Goal: Task Accomplishment & Management: Use online tool/utility

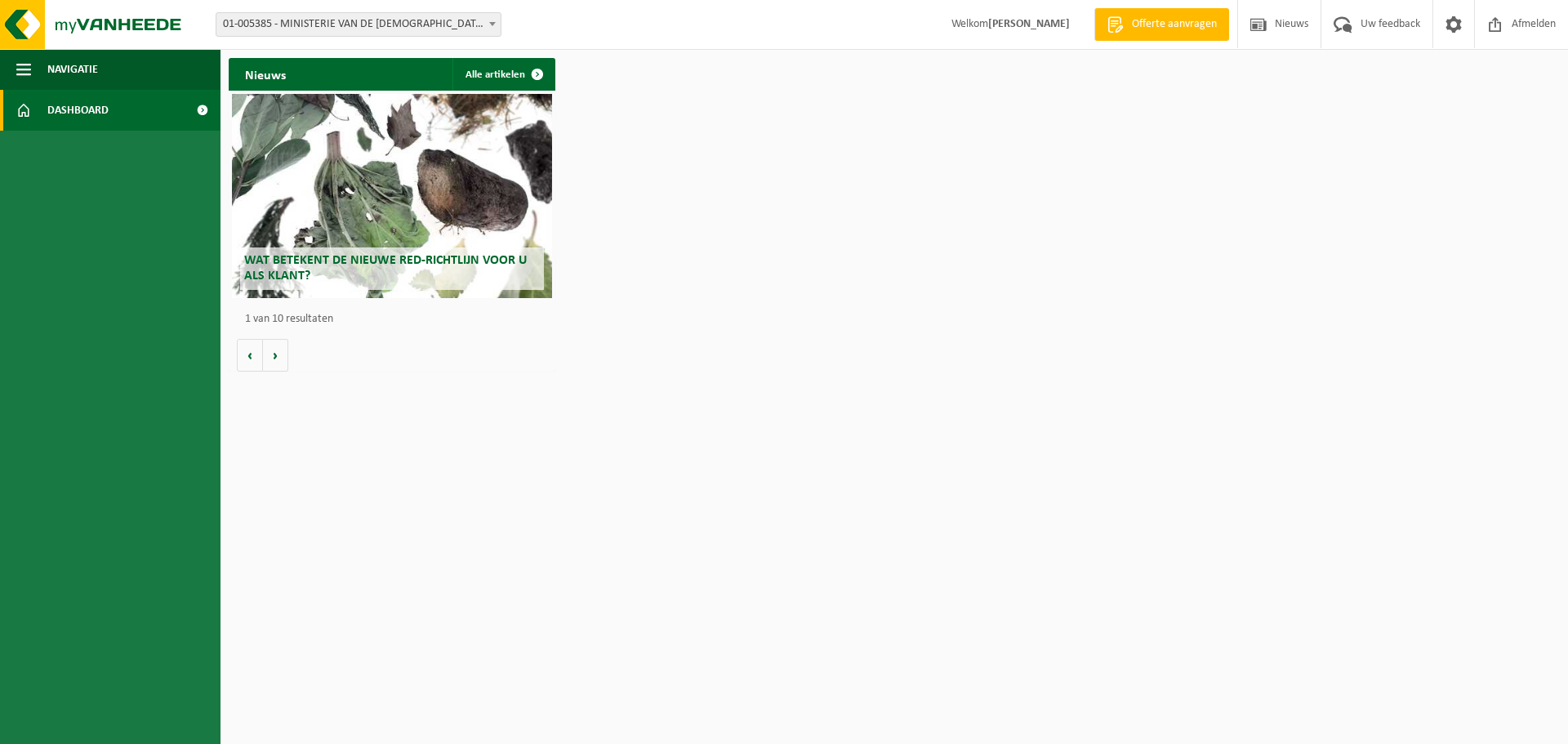
click at [409, 28] on span "01-005385 - MINISTERIE VAN DE [DEMOGRAPHIC_DATA] GEMEENSCHAP - [GEOGRAPHIC_DATA]" at bounding box center [358, 24] width 284 height 23
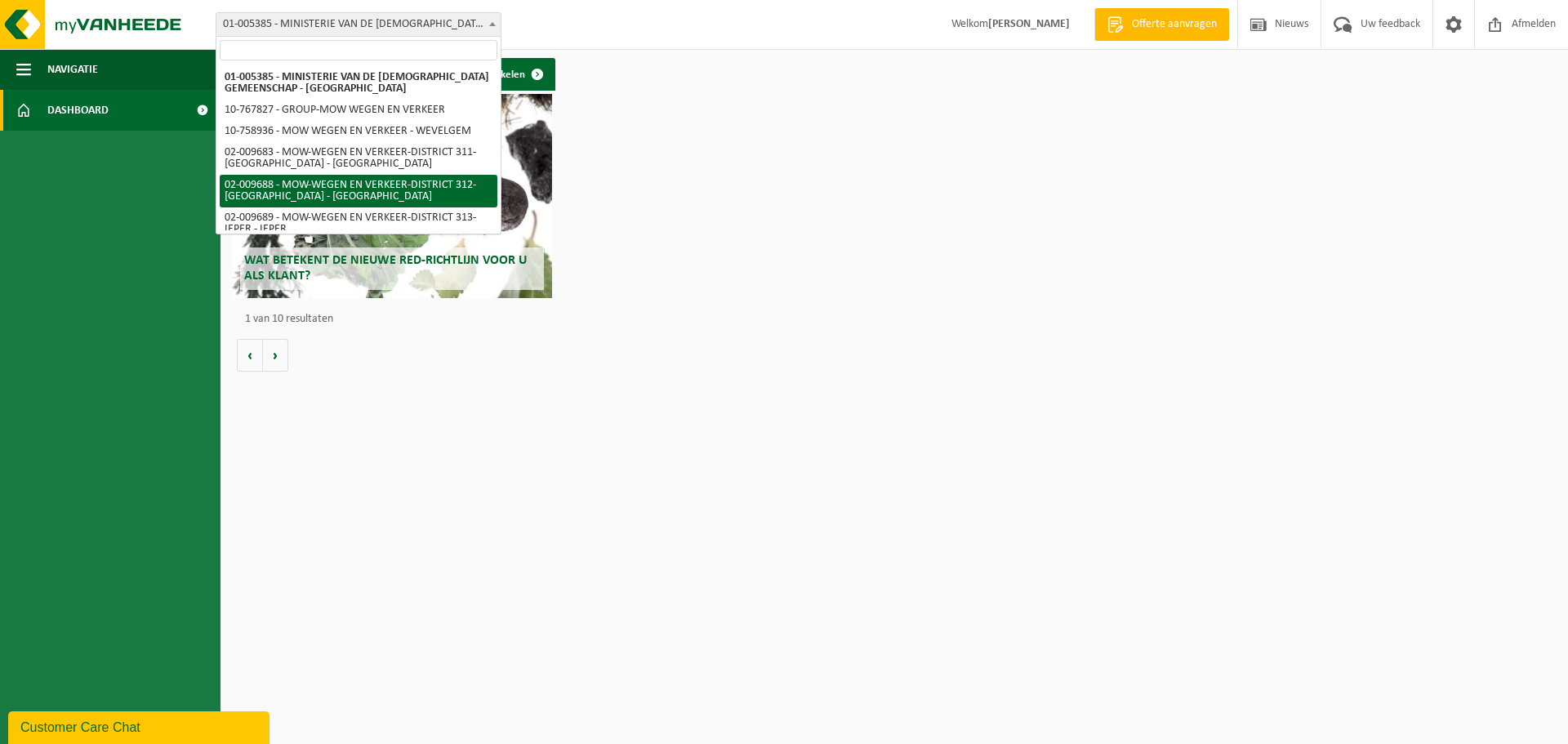
select select "1850"
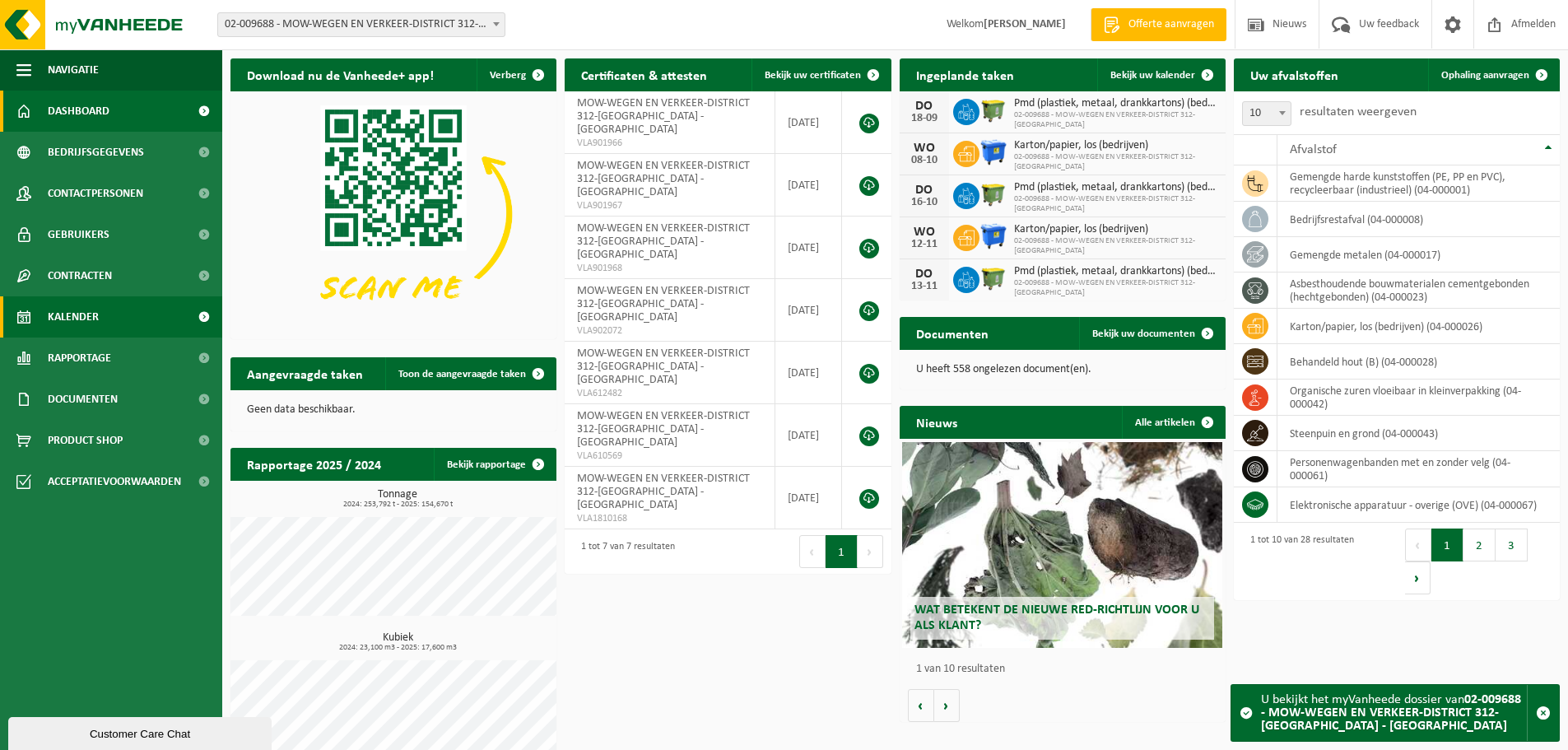
click at [106, 317] on link "Kalender" at bounding box center [111, 316] width 222 height 41
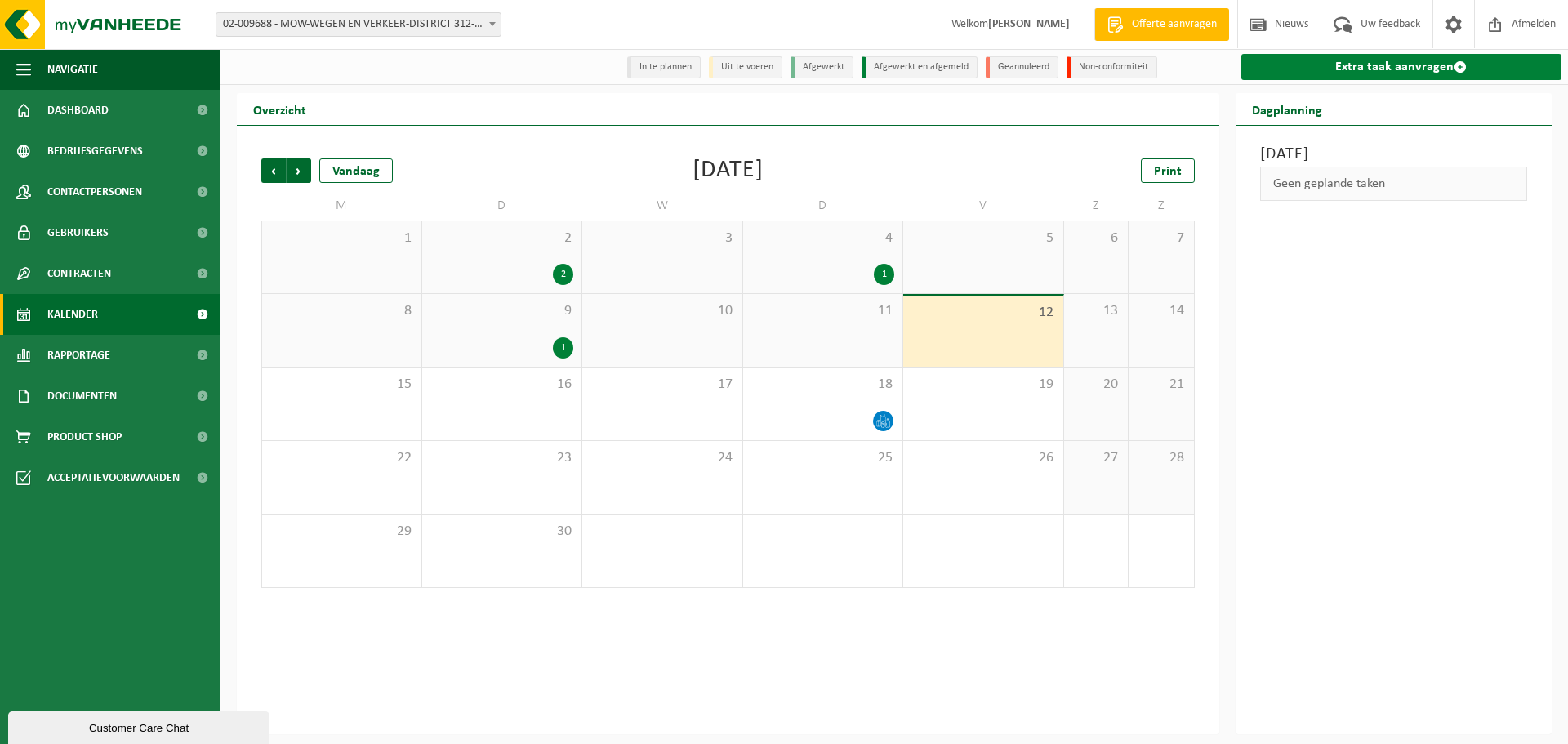
click at [1384, 66] on link "Extra taak aanvragen" at bounding box center [1402, 67] width 321 height 26
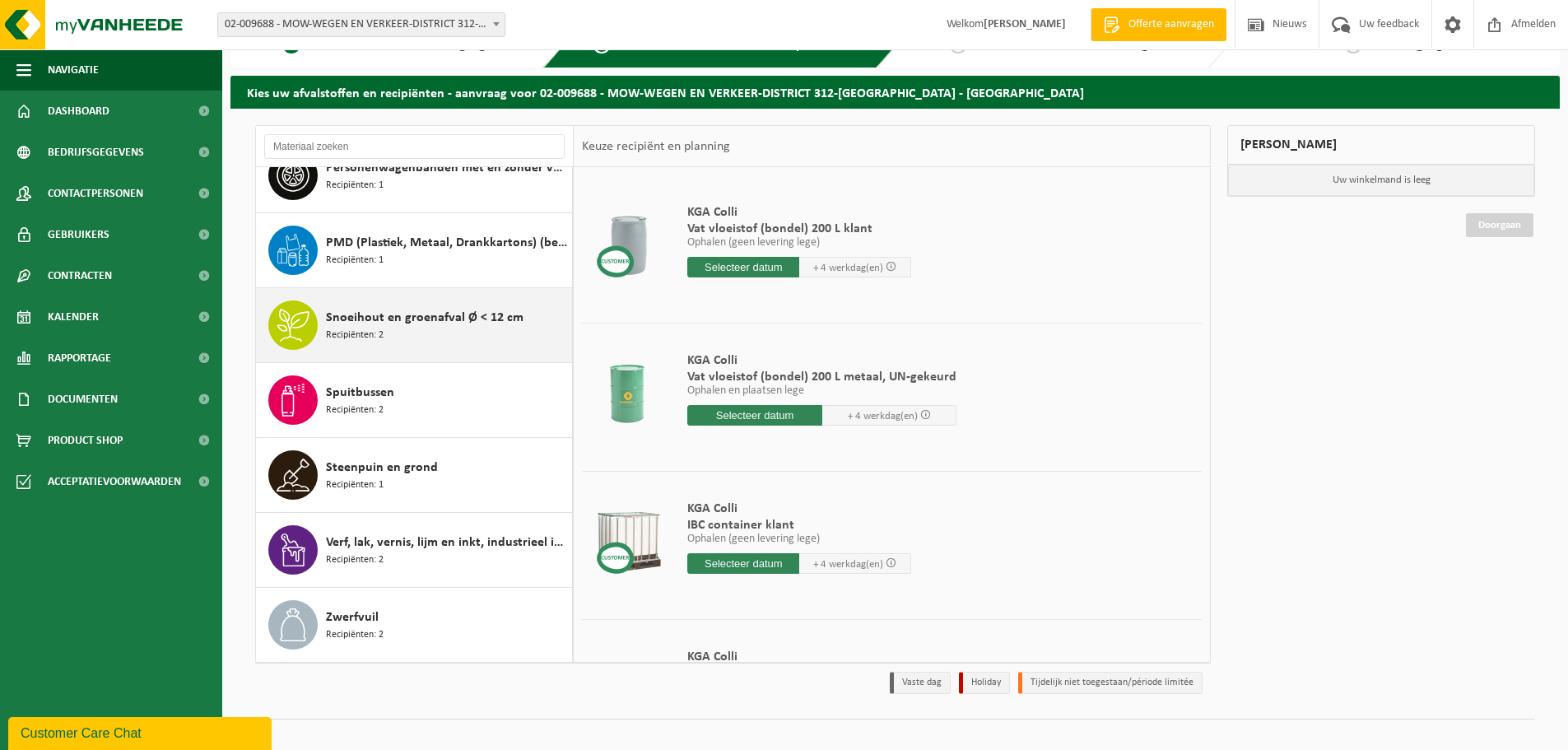
scroll to position [55, 0]
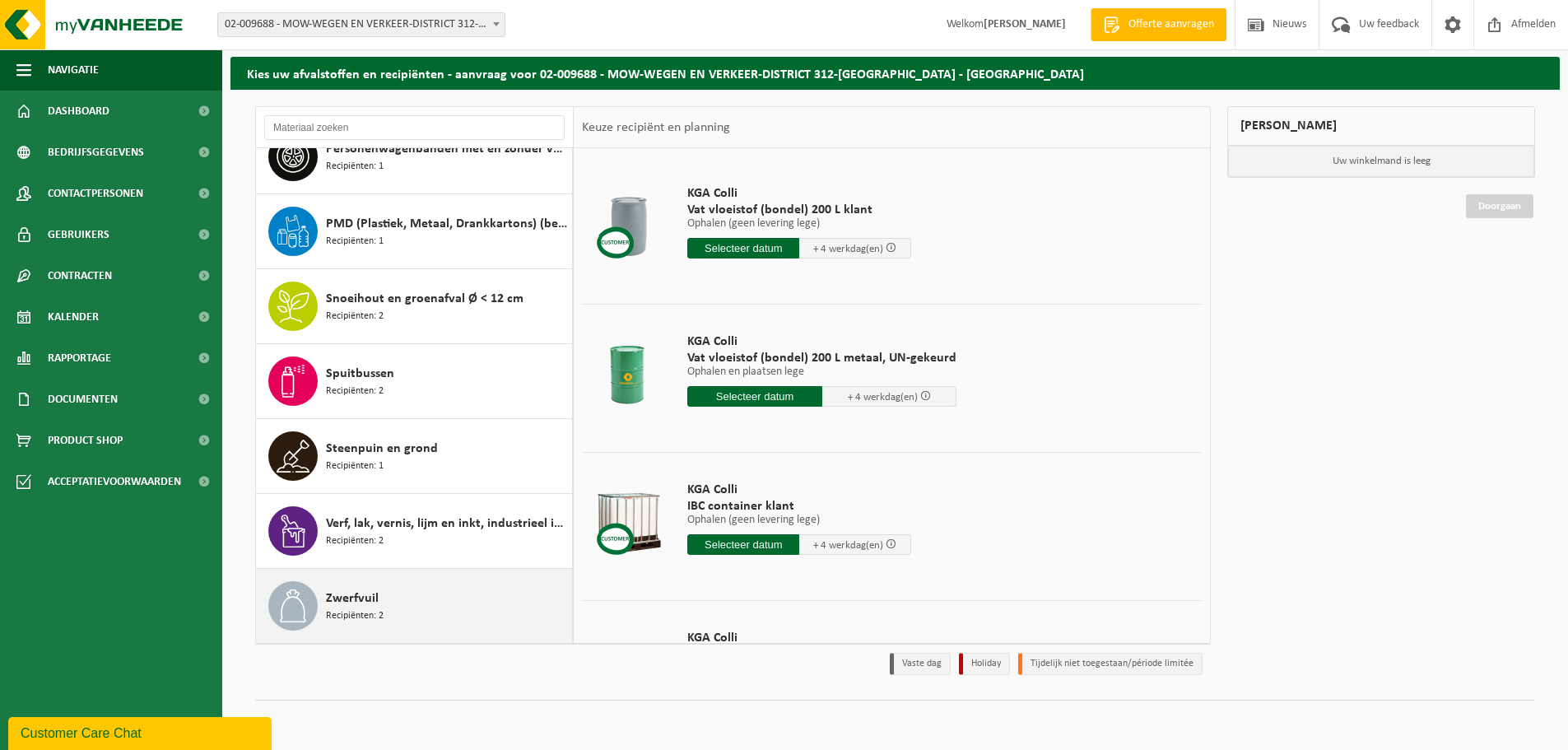
click at [422, 609] on div "Zwerfvuil Recipiënten: 2" at bounding box center [446, 605] width 242 height 50
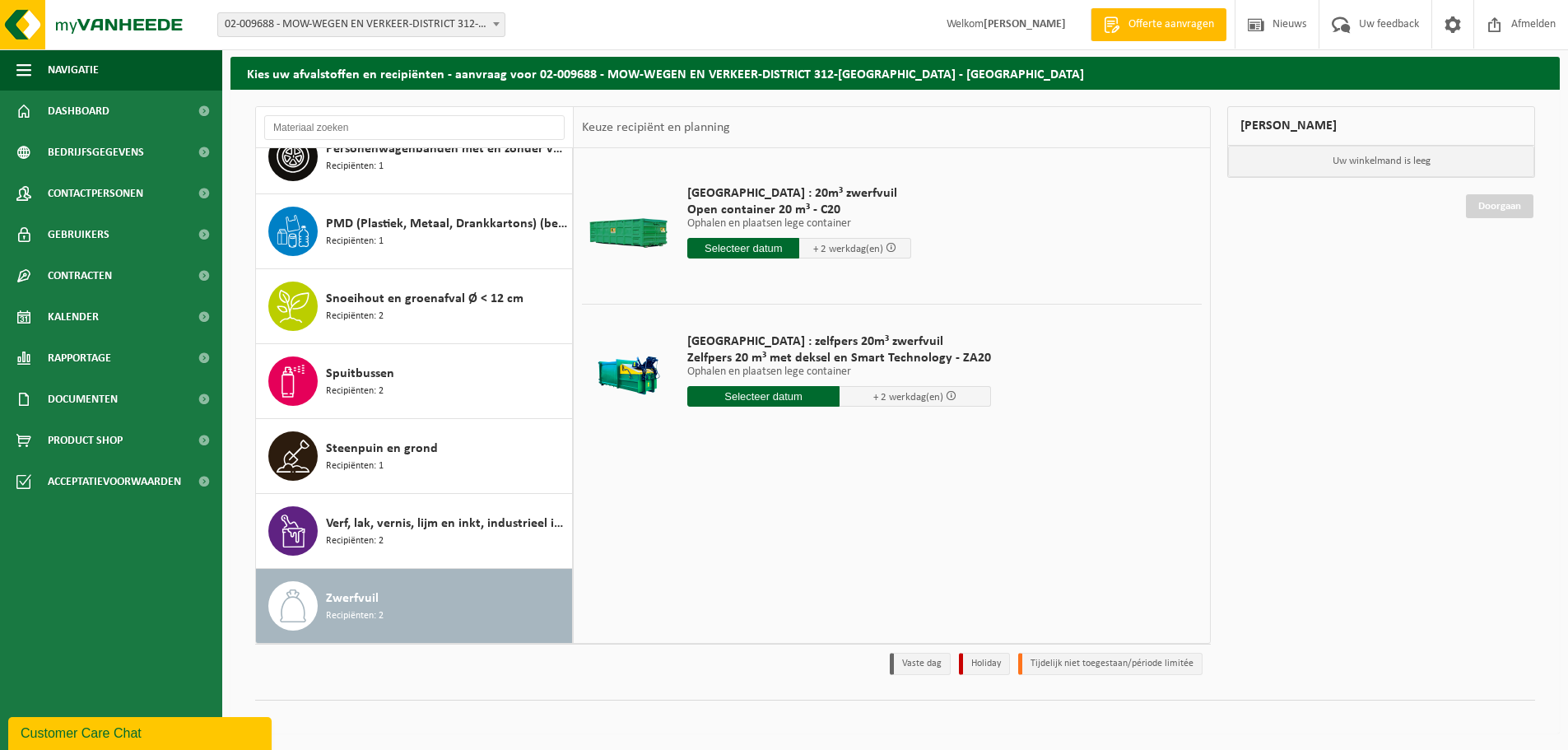
click at [762, 247] on input "text" at bounding box center [742, 248] width 112 height 20
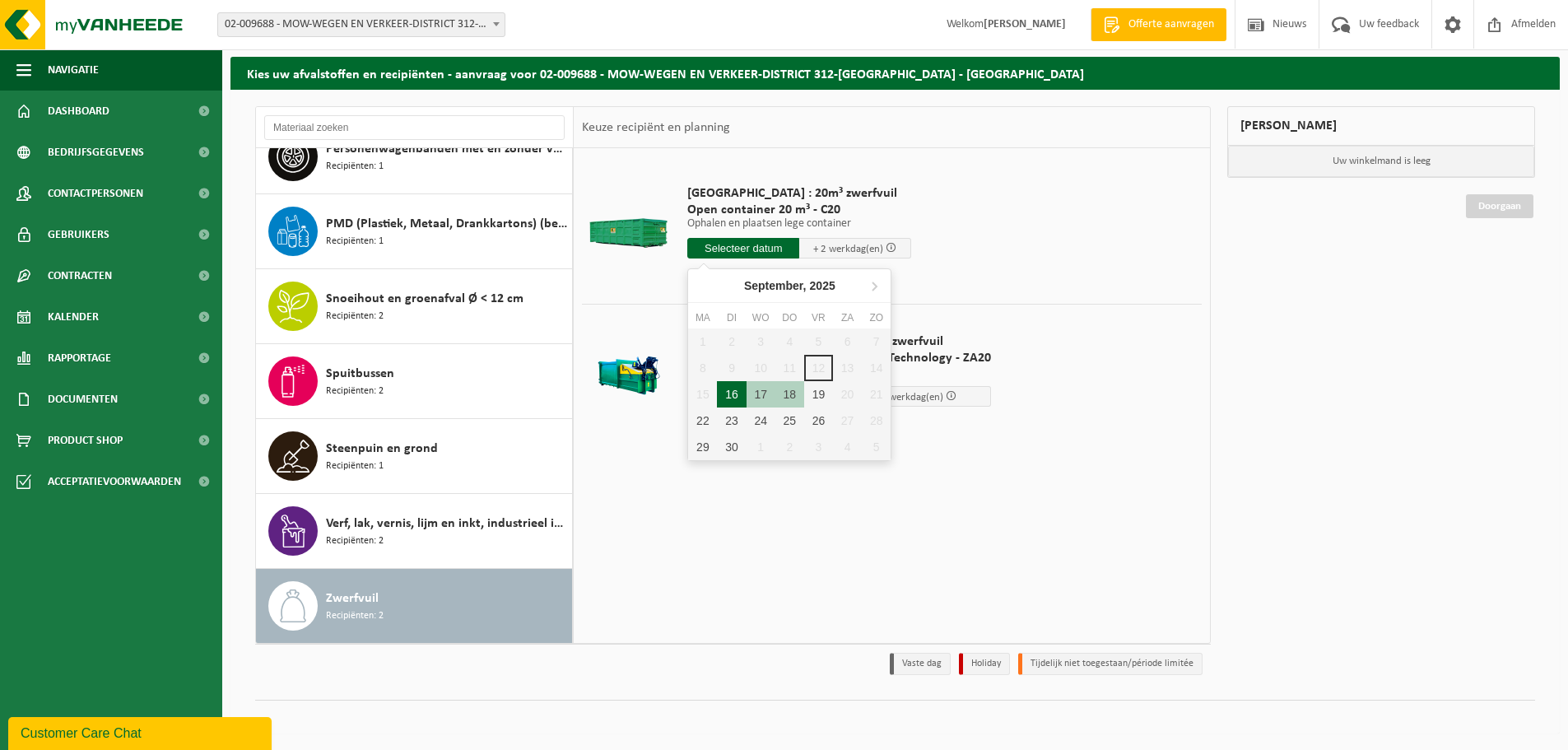
click at [724, 398] on div "16" at bounding box center [731, 394] width 29 height 26
type input "Van 2025-09-16"
type input "2025-09-16"
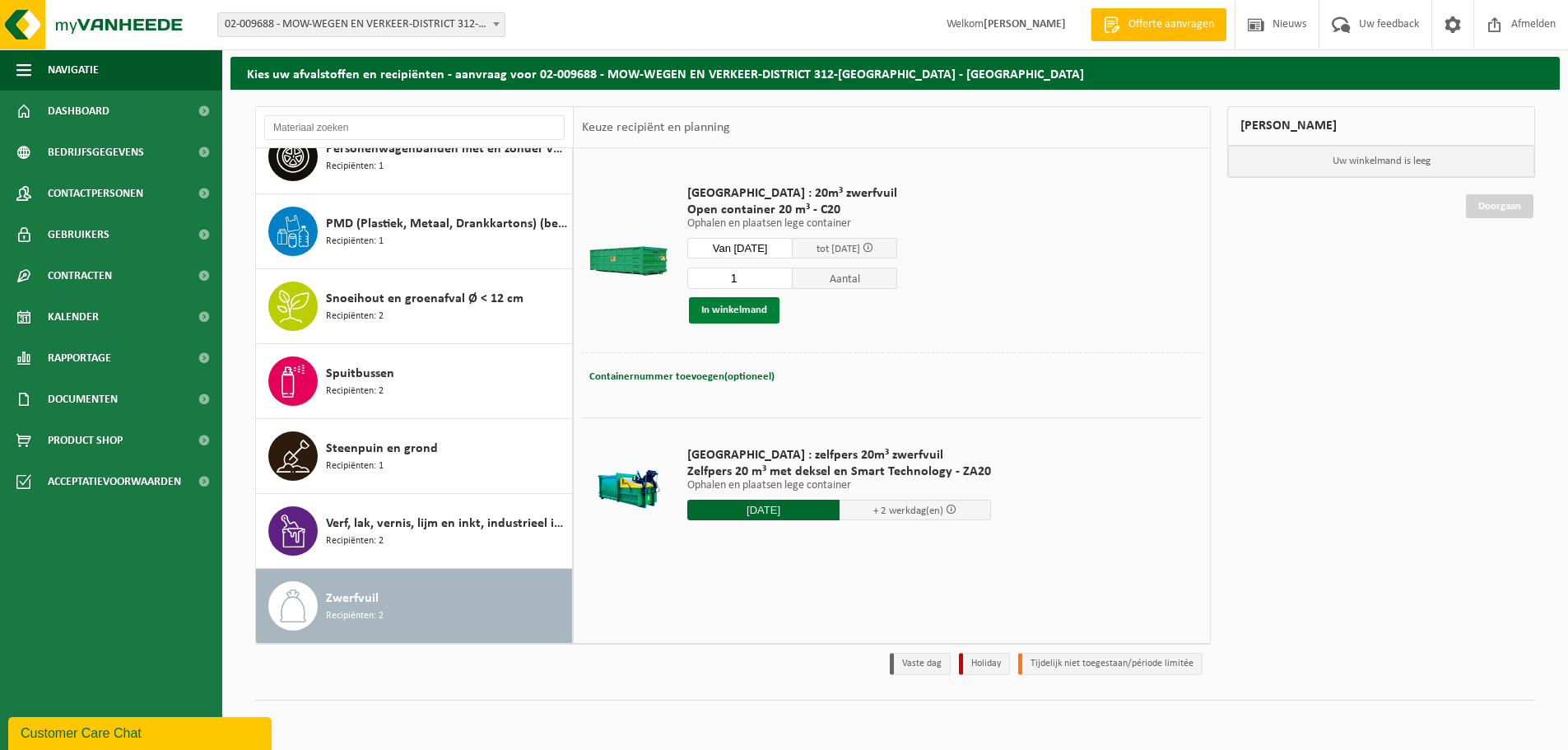
click at [745, 301] on button "In winkelmand" at bounding box center [734, 310] width 91 height 26
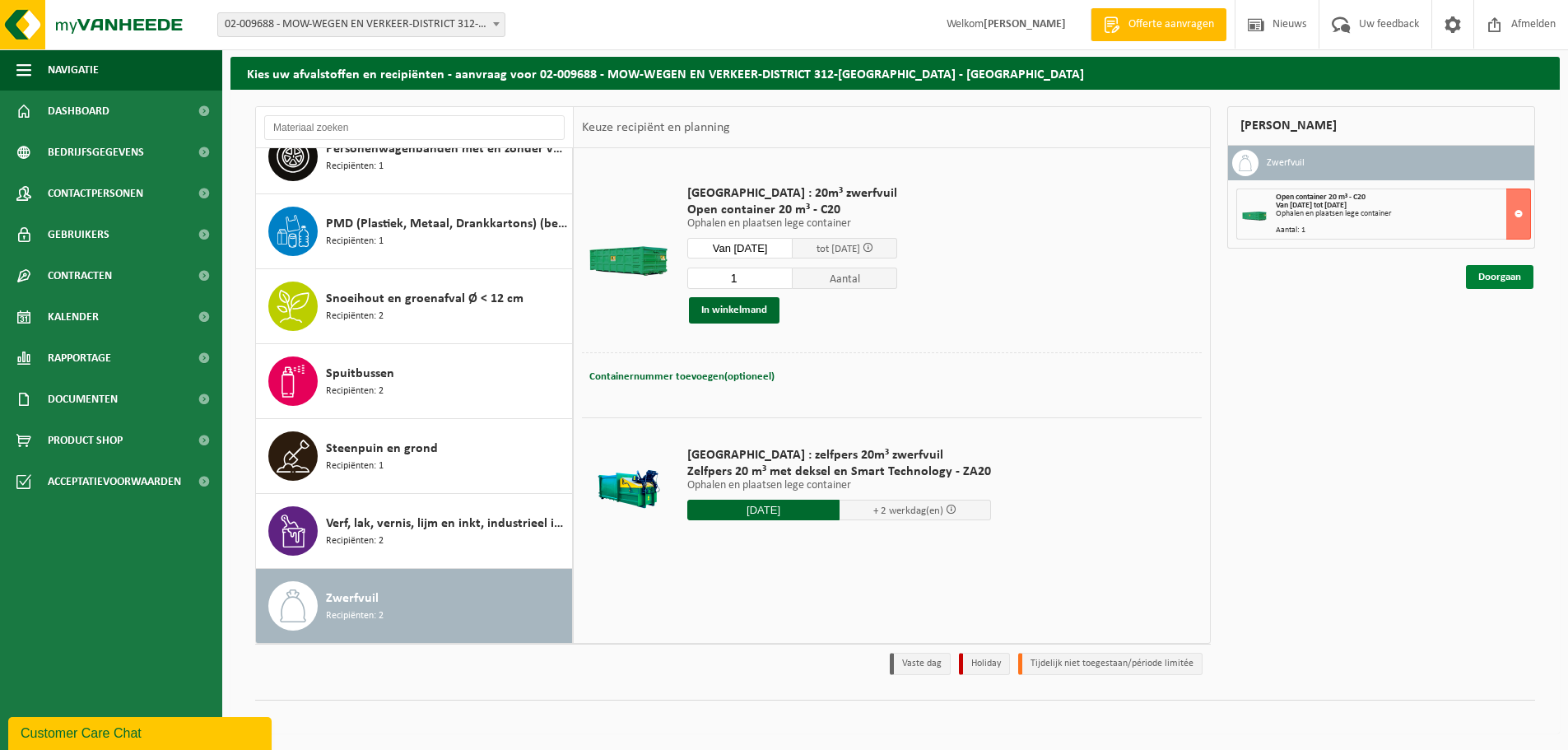
click at [1507, 276] on link "Doorgaan" at bounding box center [1500, 277] width 67 height 24
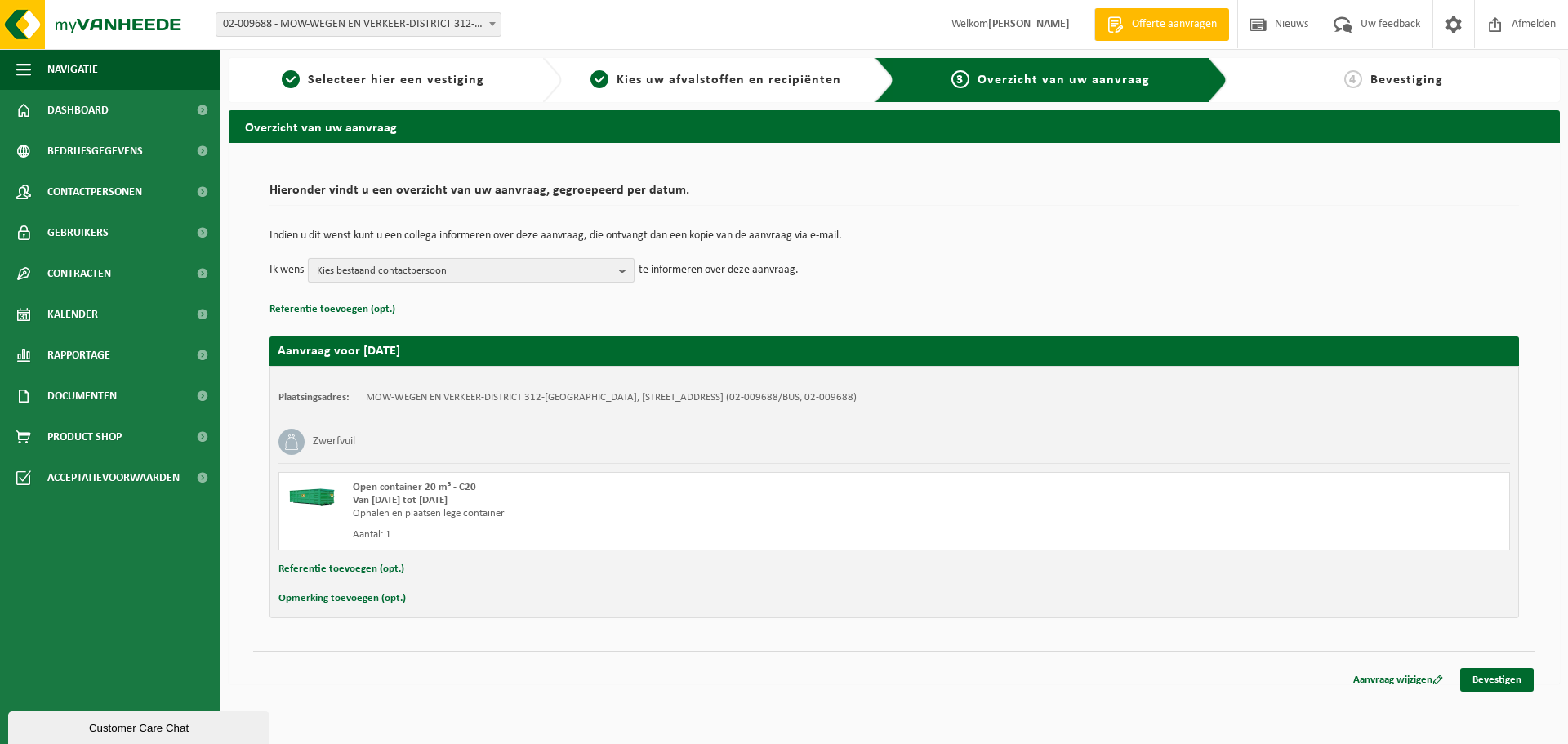
click at [469, 263] on span "Kies bestaand contactpersoon" at bounding box center [464, 271] width 296 height 24
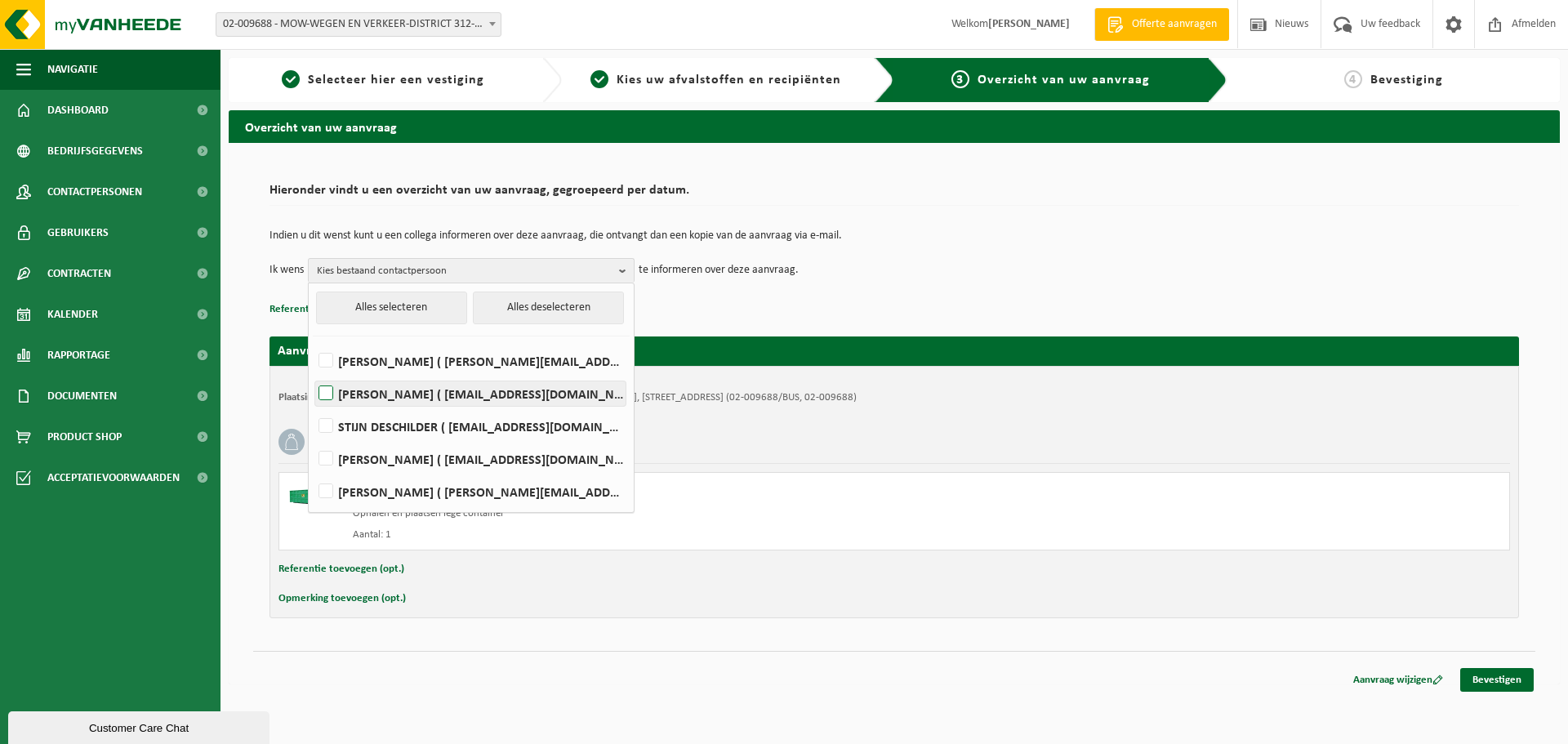
click at [330, 396] on label "Stefaan creupelandt ( stefaan.creupelandt@mow.vlaanderen.be )" at bounding box center [470, 393] width 311 height 24
click at [313, 373] on input "Stefaan creupelandt ( stefaan.creupelandt@mow.vlaanderen.be )" at bounding box center [312, 372] width 1 height 1
checkbox input "true"
click at [1231, 439] on div "Zwerfvuil" at bounding box center [894, 442] width 1232 height 43
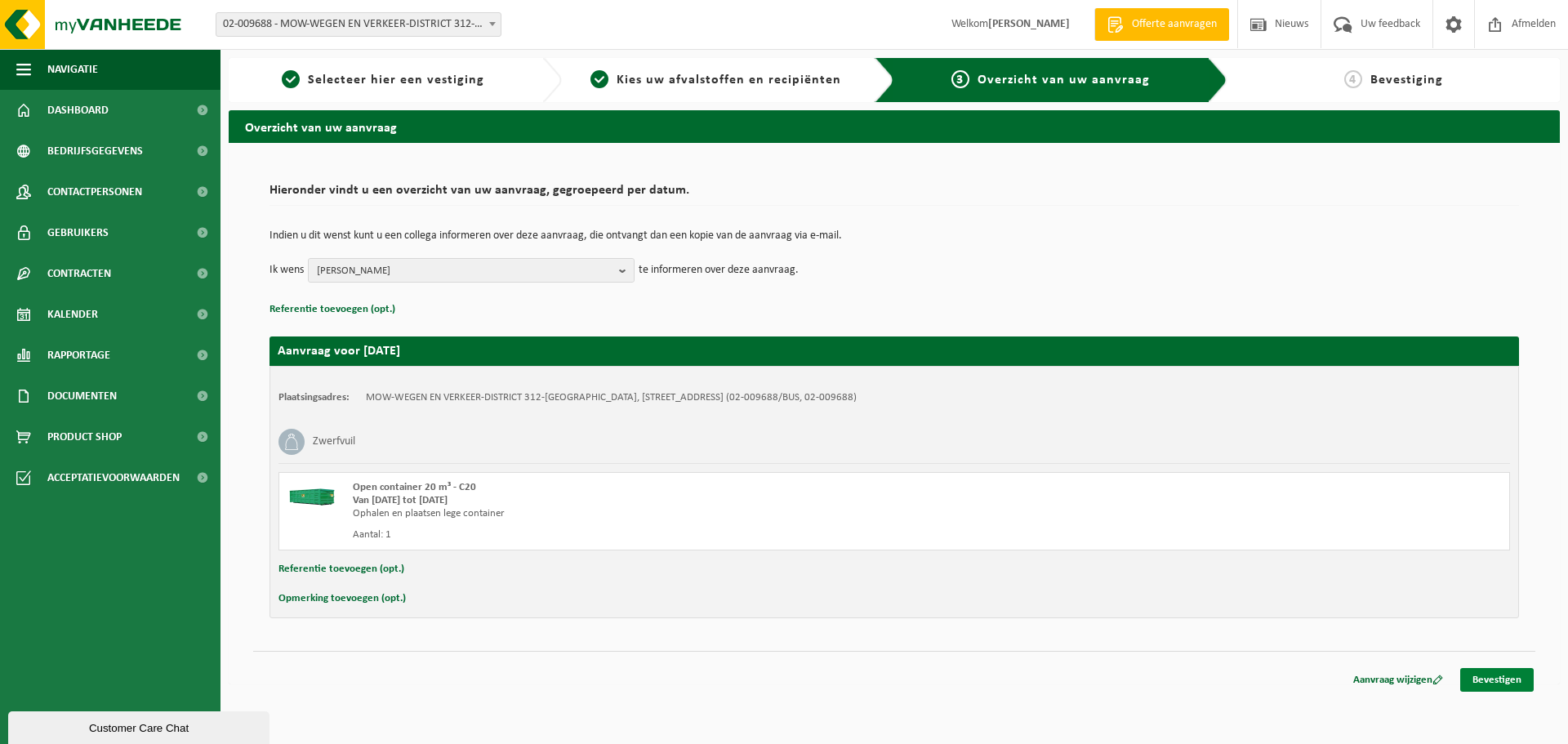
click at [1515, 683] on link "Bevestigen" at bounding box center [1497, 680] width 74 height 23
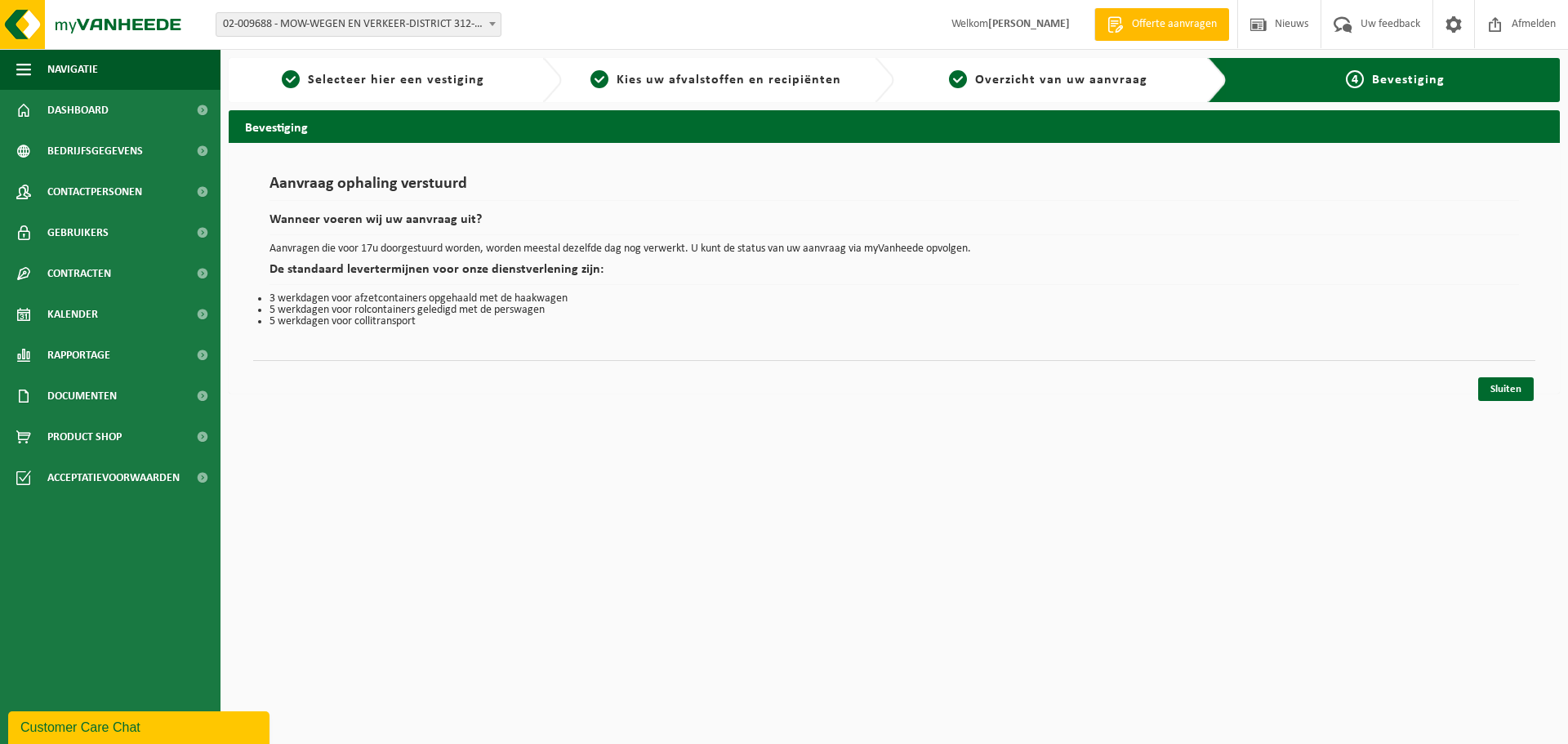
click at [1535, 387] on div "Sluiten" at bounding box center [1506, 389] width 58 height 23
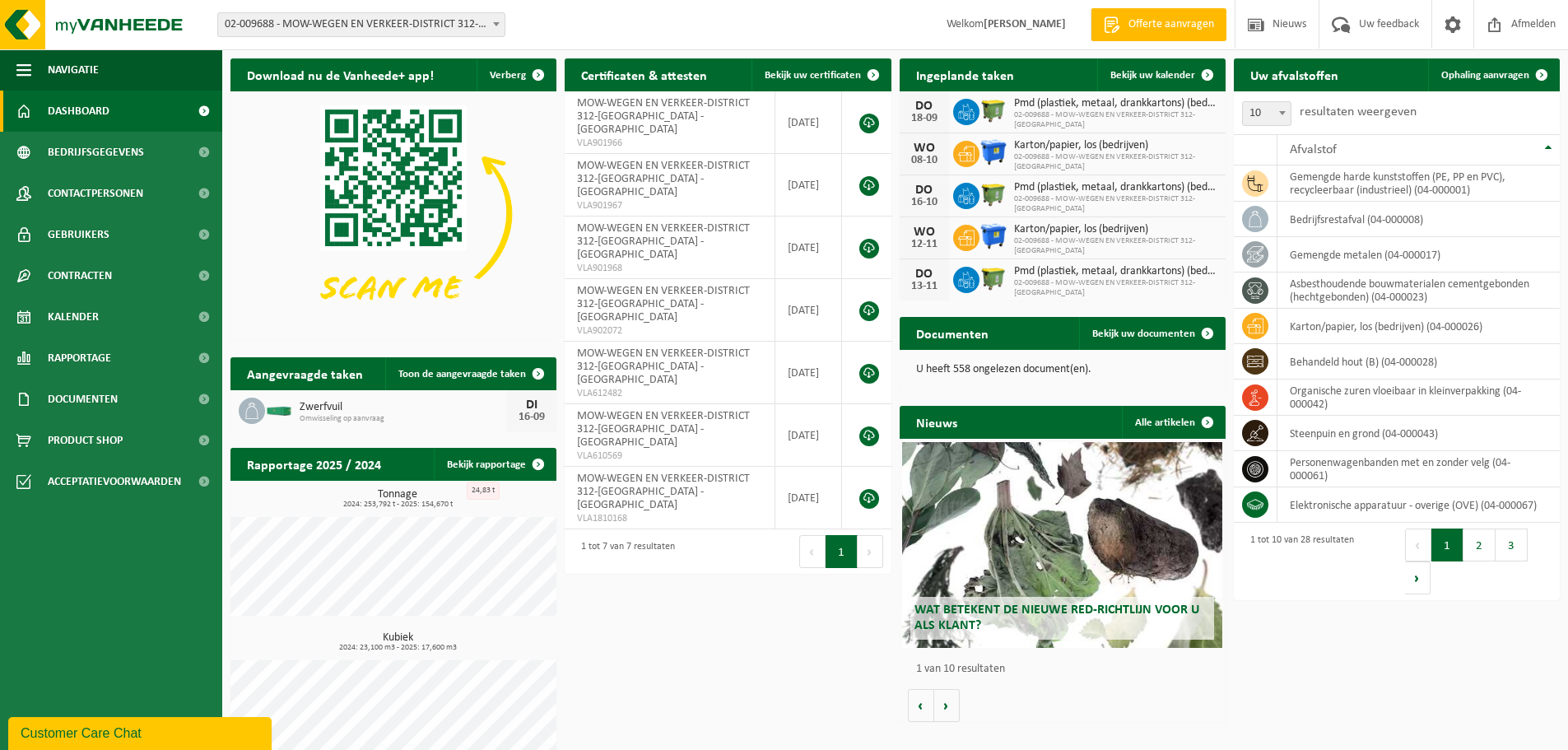
click at [383, 22] on span "02-009688 - MOW-WEGEN EN VERKEER-DISTRICT 312-[GEOGRAPHIC_DATA] - [GEOGRAPHIC_D…" at bounding box center [361, 24] width 286 height 23
click at [359, 205] on img at bounding box center [393, 214] width 326 height 244
click at [98, 321] on link "Kalender" at bounding box center [111, 316] width 222 height 41
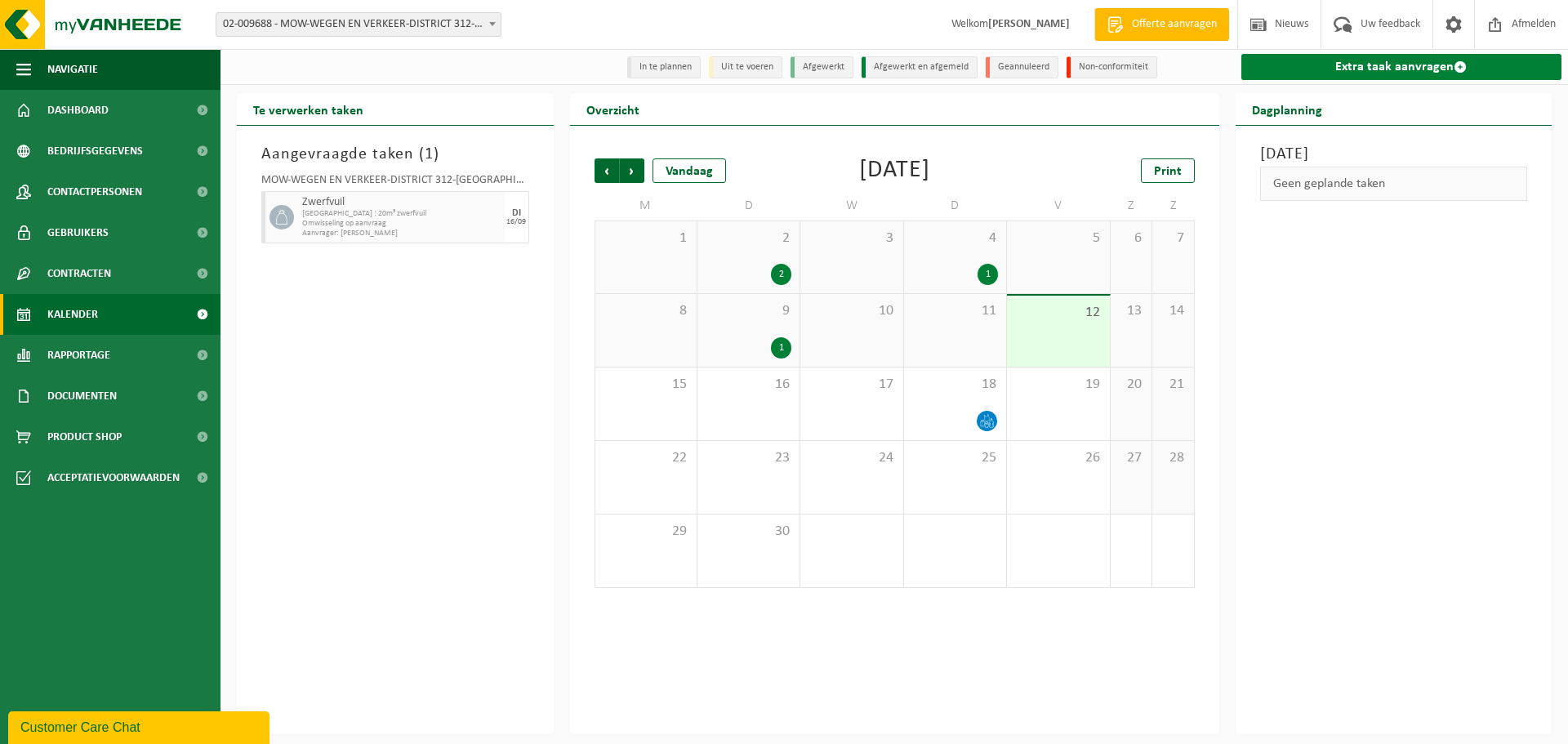
click at [1403, 65] on link "Extra taak aanvragen" at bounding box center [1402, 67] width 321 height 26
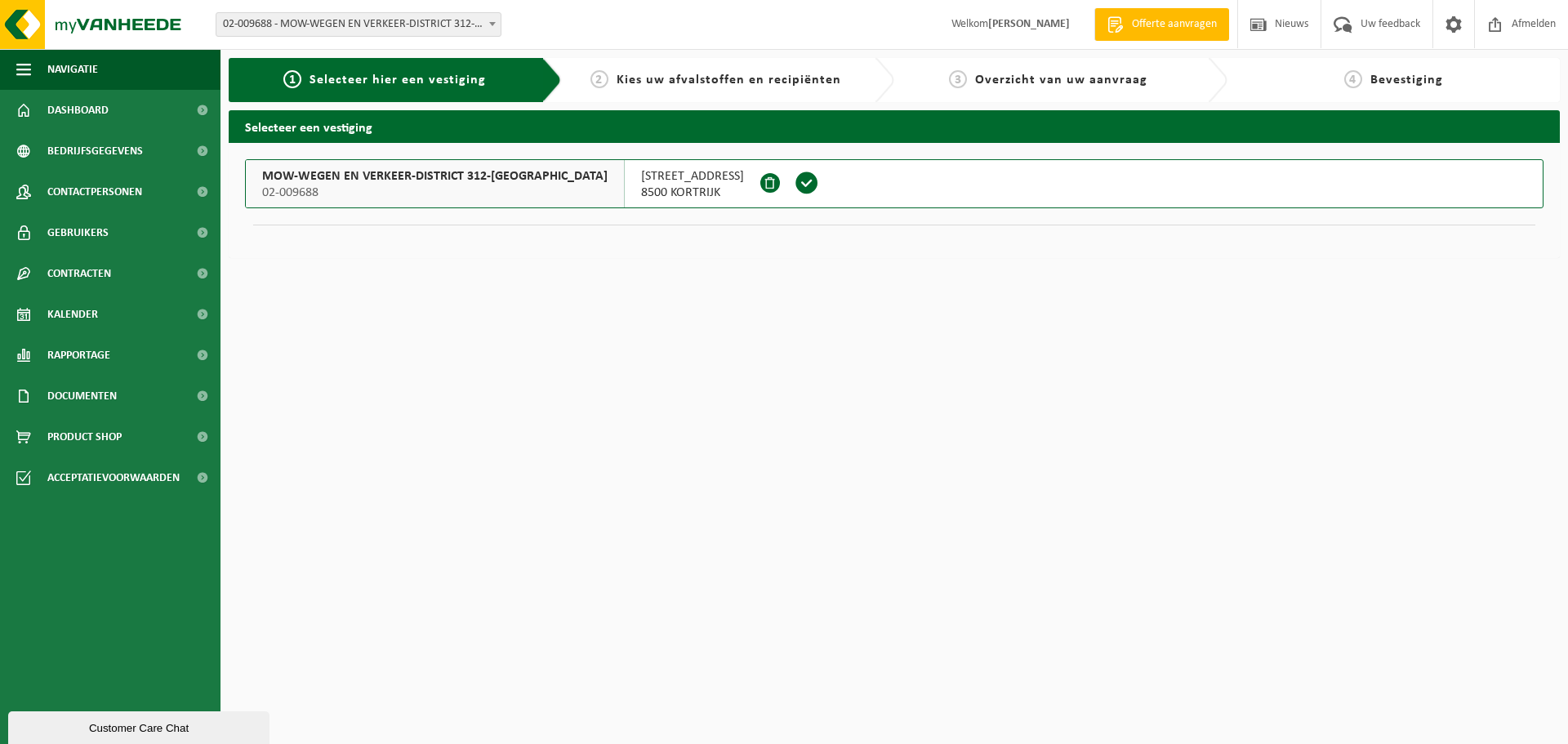
click at [648, 194] on span "8500 KORTRIJK" at bounding box center [693, 193] width 103 height 17
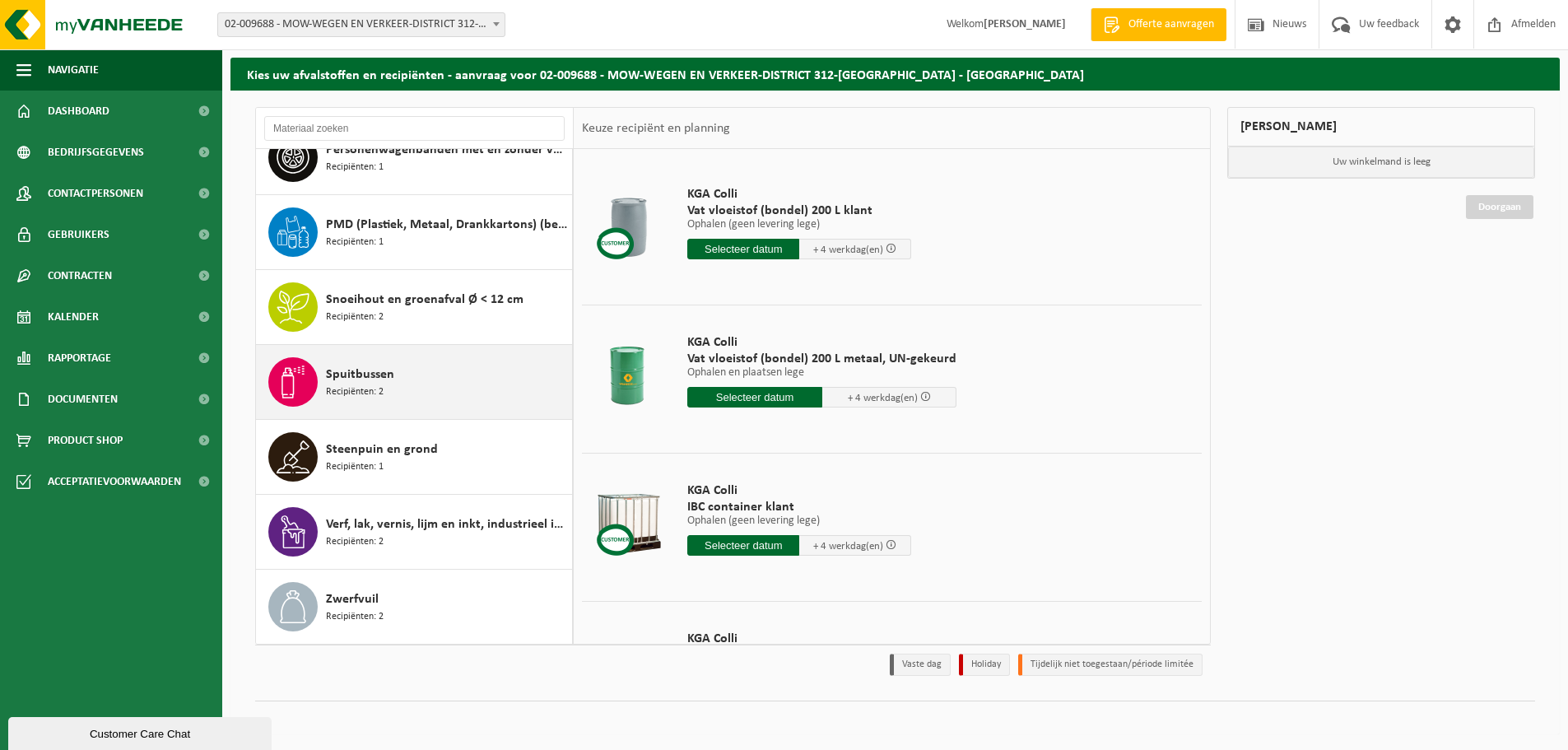
scroll to position [55, 0]
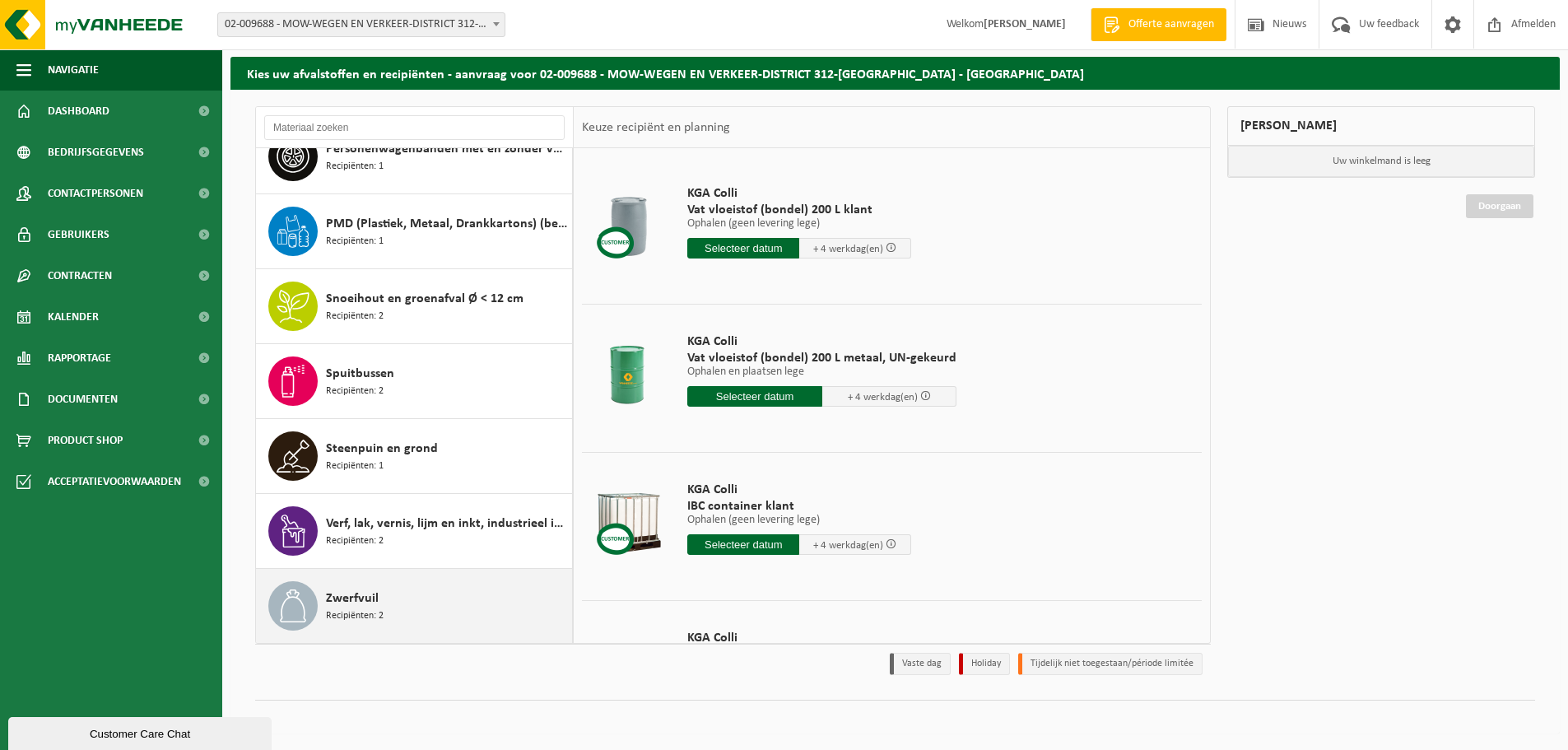
click at [399, 613] on div "Zwerfvuil Recipiënten: 2" at bounding box center [446, 605] width 242 height 50
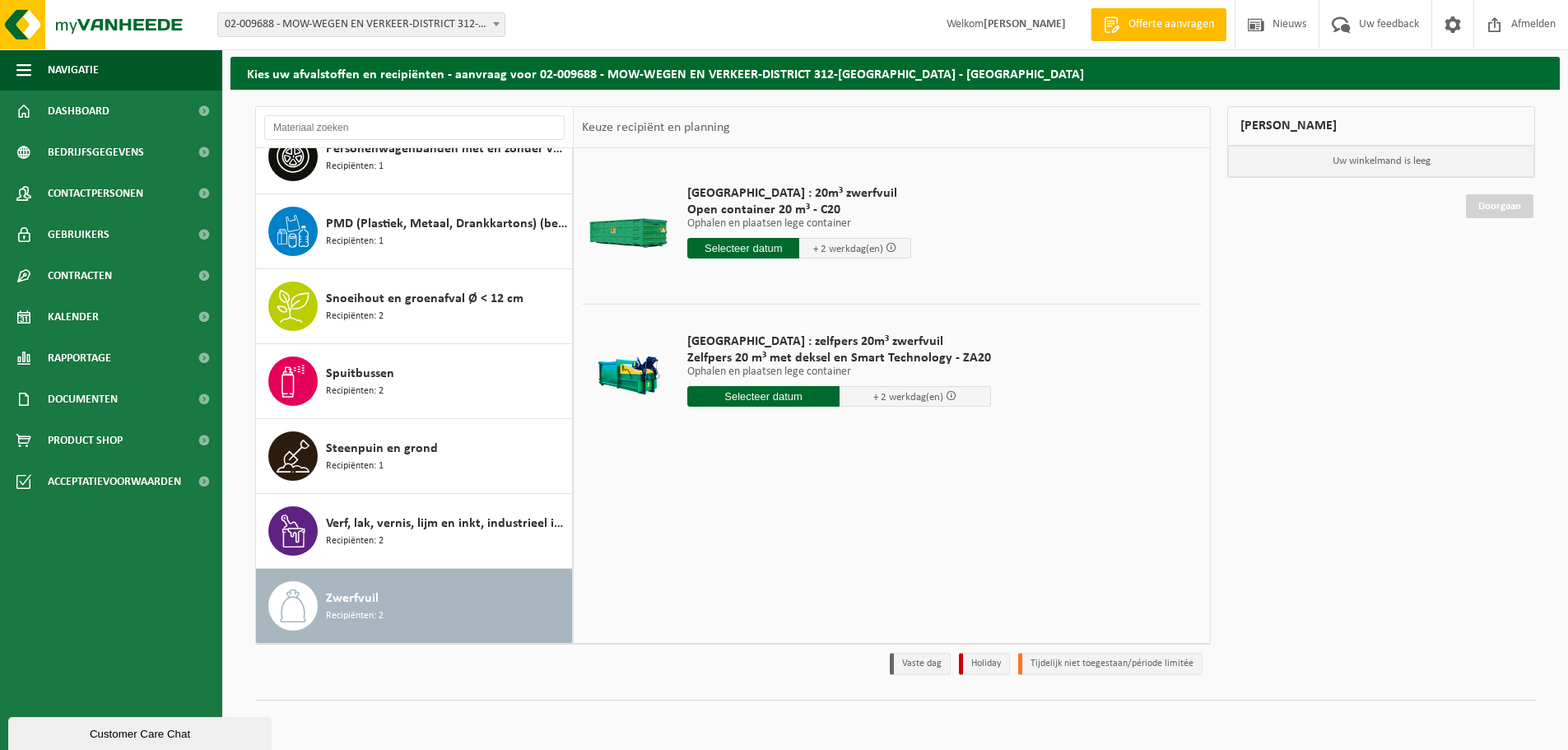
click at [732, 248] on input "text" at bounding box center [742, 248] width 112 height 20
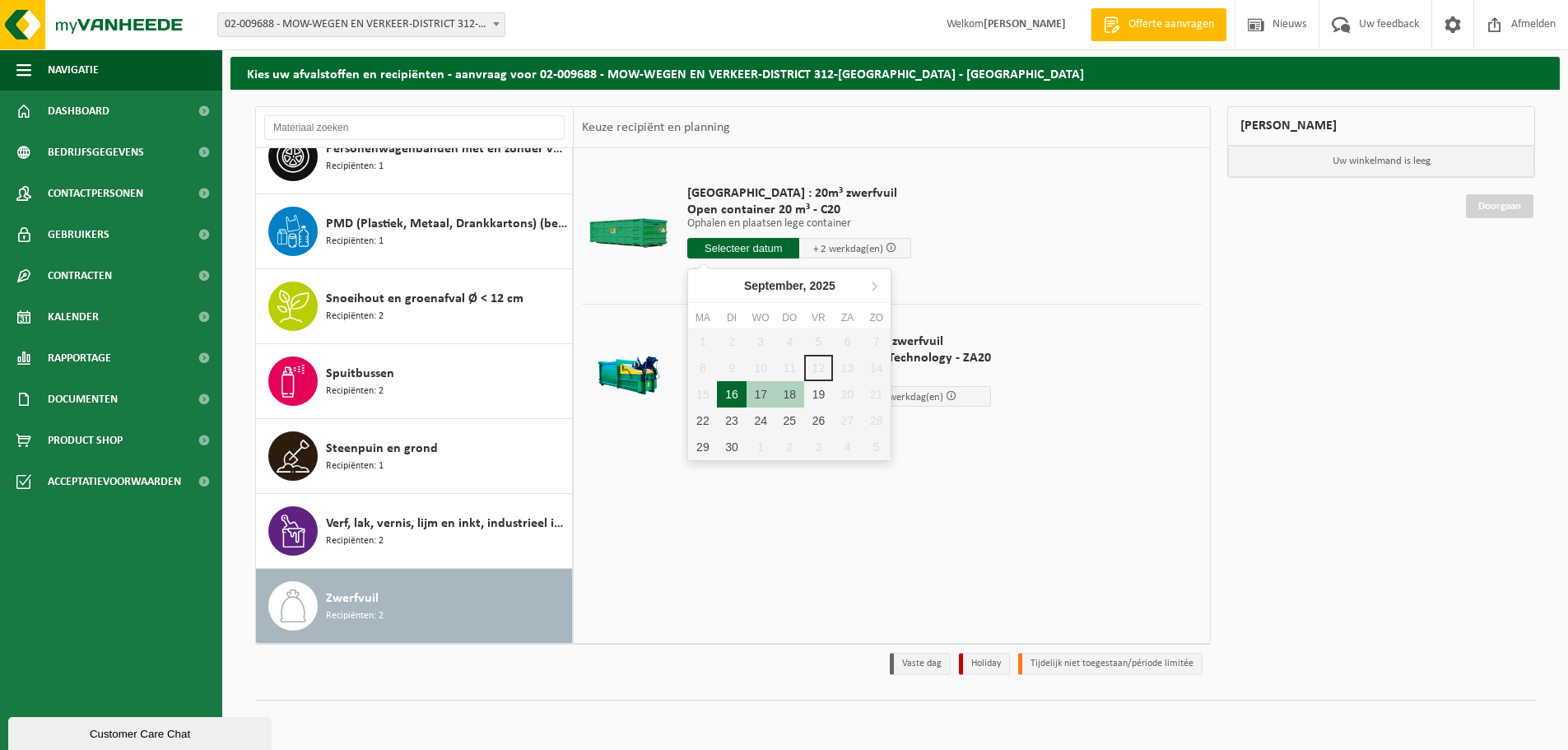
click at [731, 393] on div "16" at bounding box center [731, 394] width 29 height 26
type input "Van [DATE]"
type input "2025-09-16"
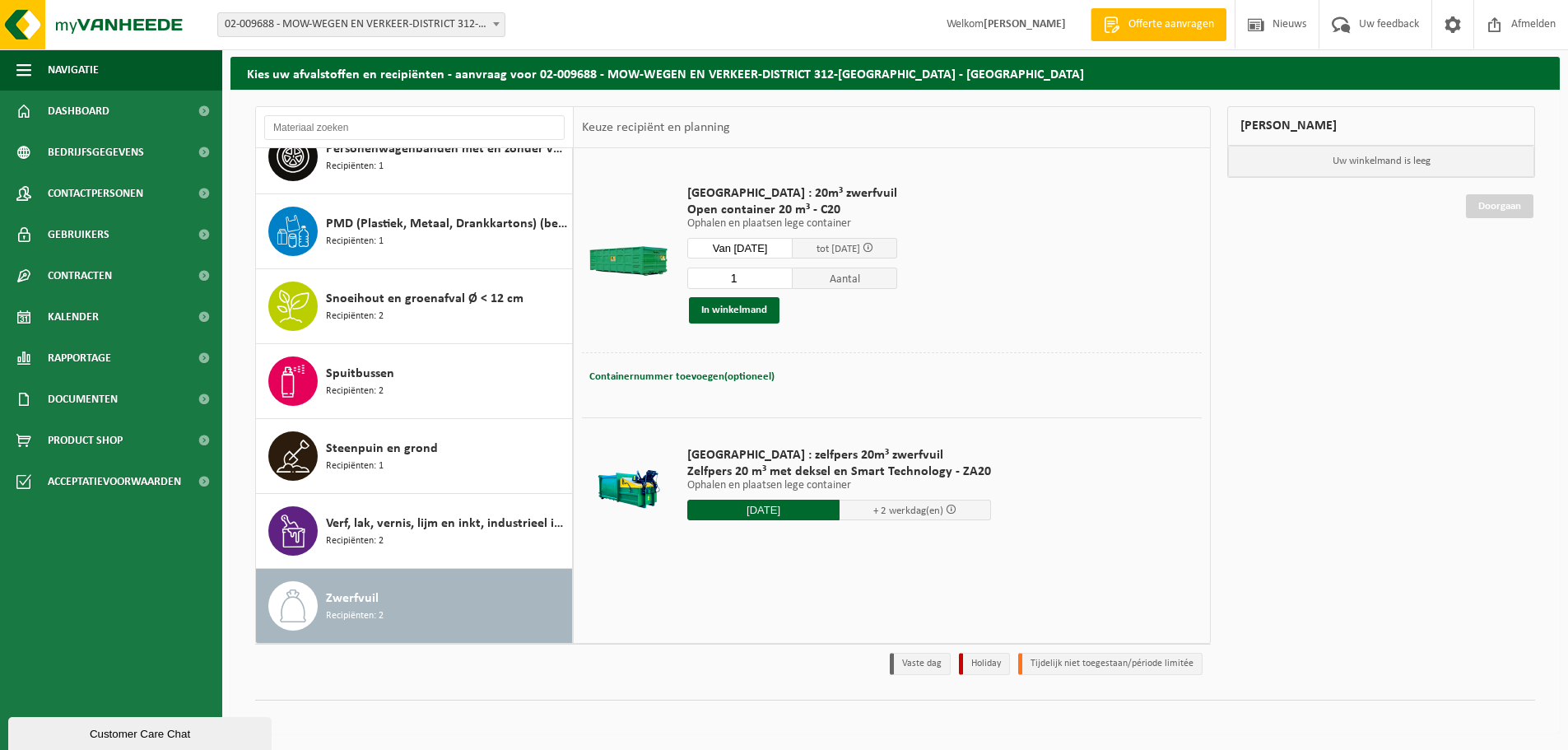
click at [758, 247] on input "Van 2025-09-16" at bounding box center [739, 248] width 105 height 20
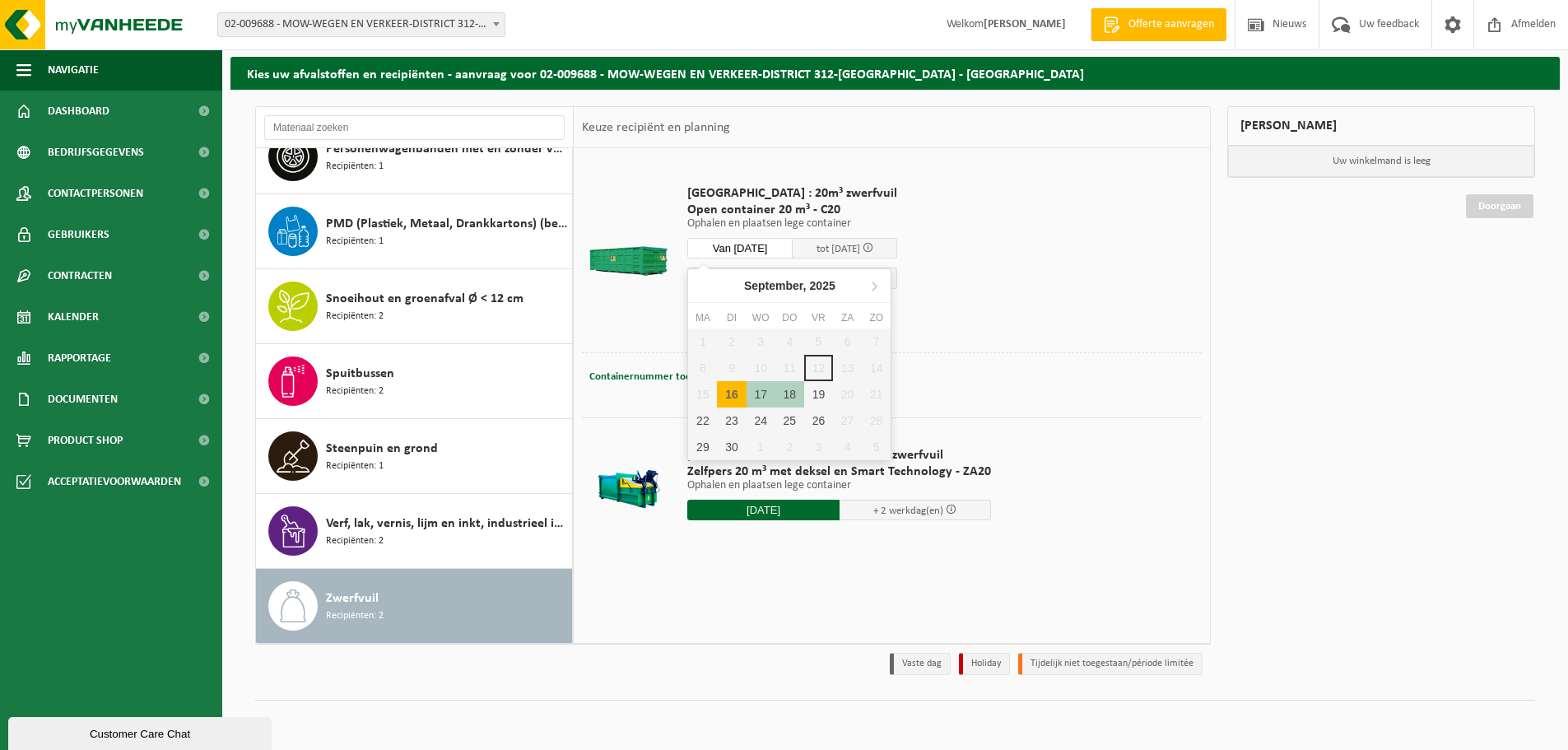
click at [734, 393] on div "16" at bounding box center [731, 394] width 29 height 26
click at [727, 398] on div "16" at bounding box center [731, 394] width 29 height 26
type input "Van 2025-09-16"
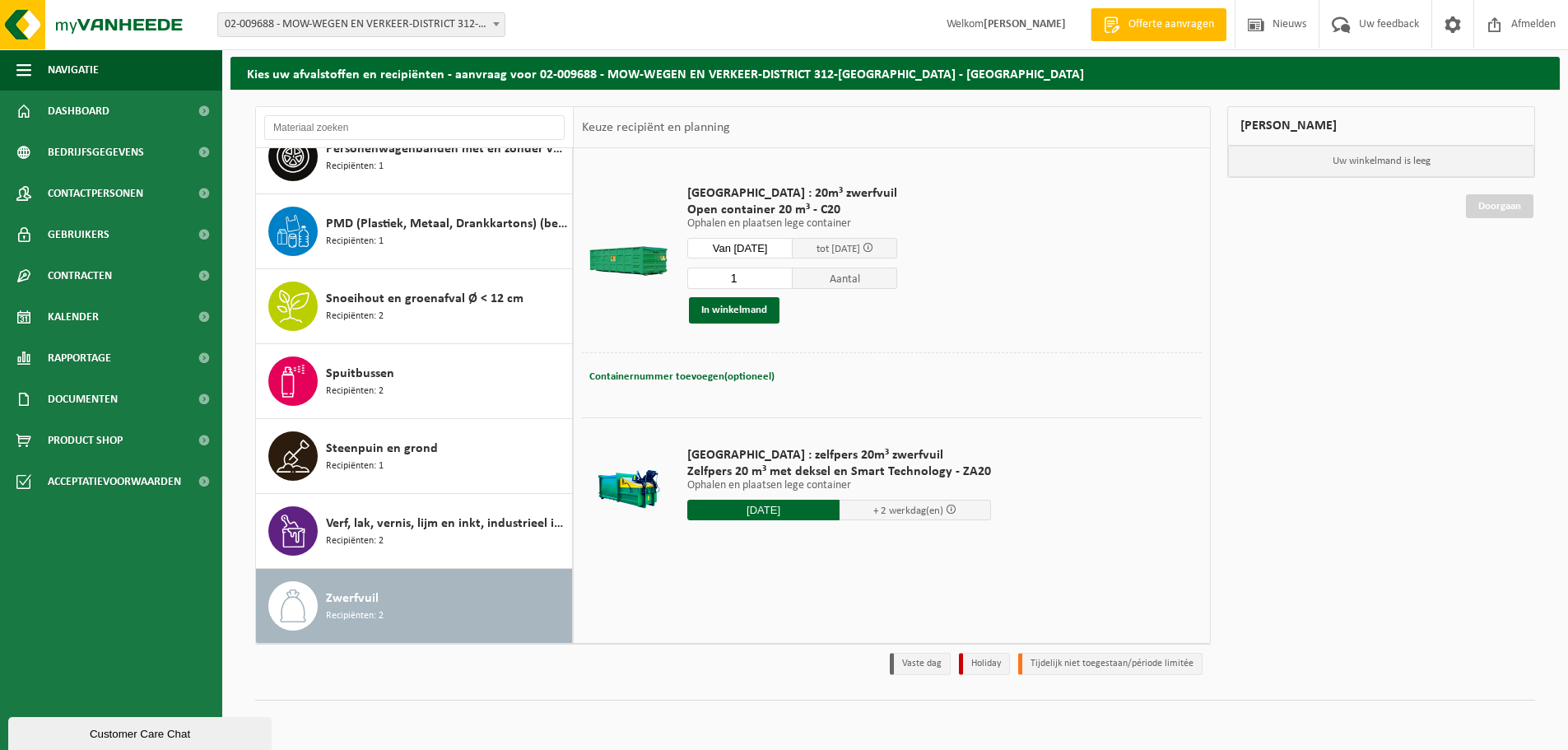
click at [1060, 281] on td "Kortrijk : 20m³ zwerfvuil Open container 20 m³ - C20 Ophalen en plaatsen lege c…" at bounding box center [938, 254] width 527 height 196
click at [732, 316] on button "In winkelmand" at bounding box center [734, 310] width 91 height 26
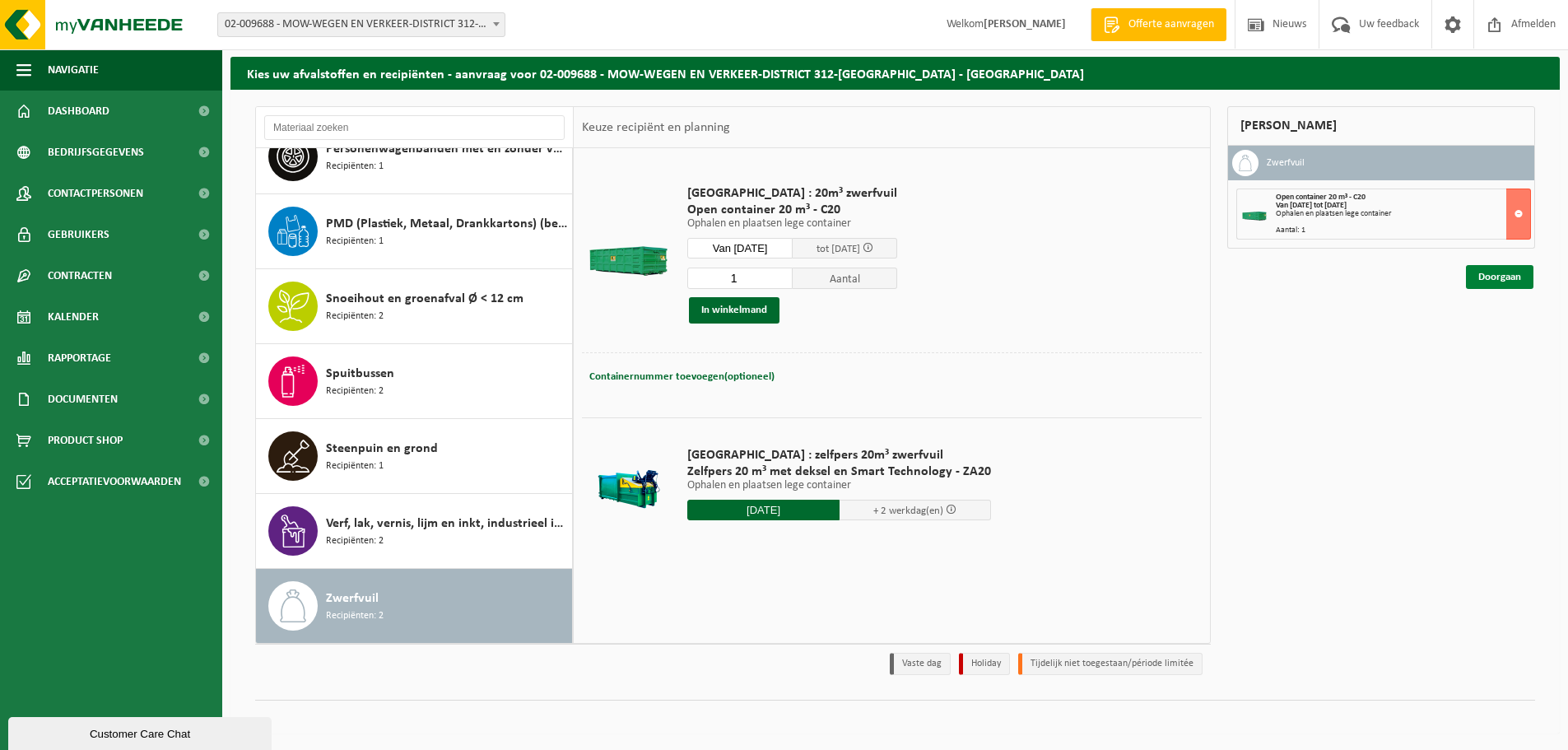
click at [1494, 273] on link "Doorgaan" at bounding box center [1500, 277] width 67 height 24
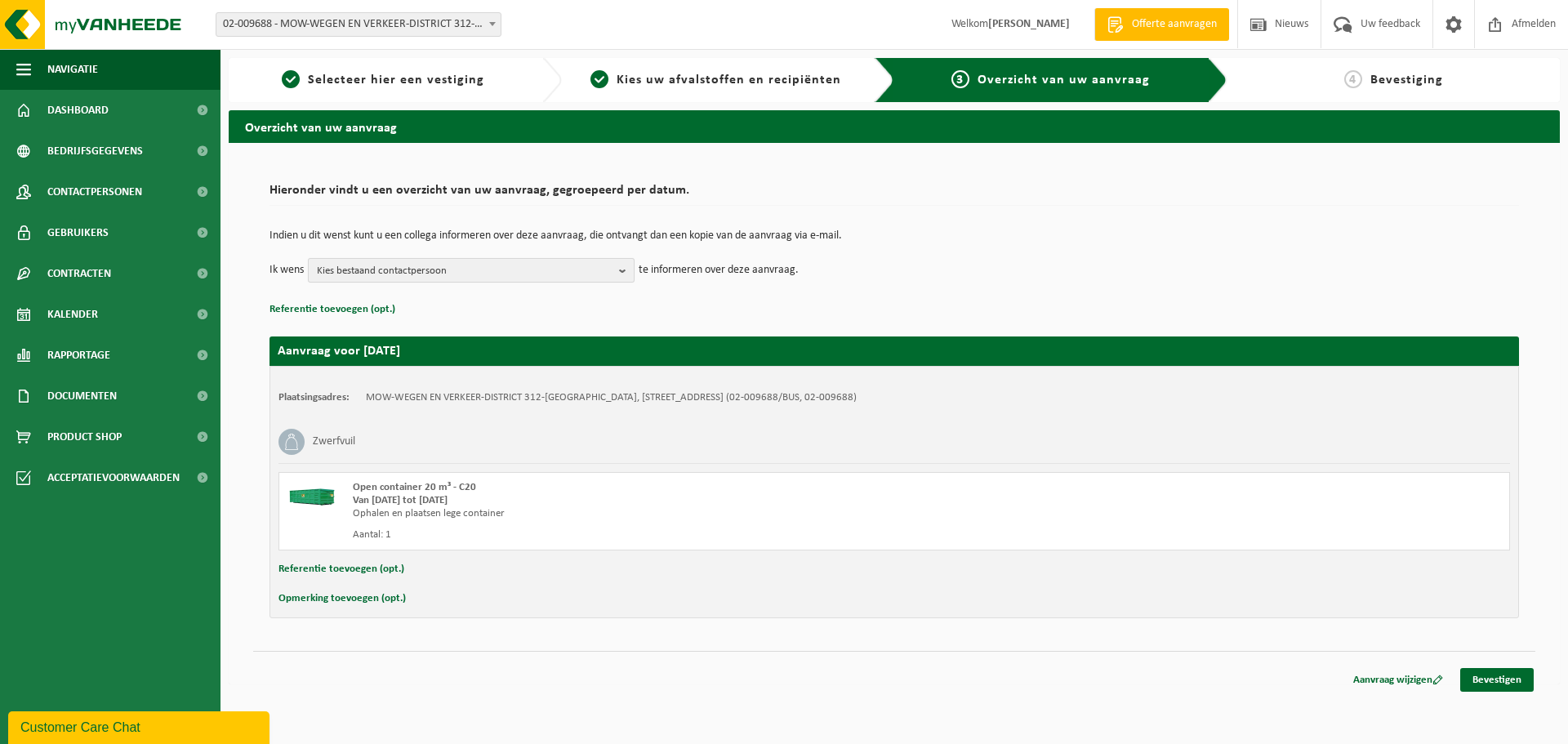
click at [414, 266] on span "Kies bestaand contactpersoon" at bounding box center [464, 271] width 296 height 24
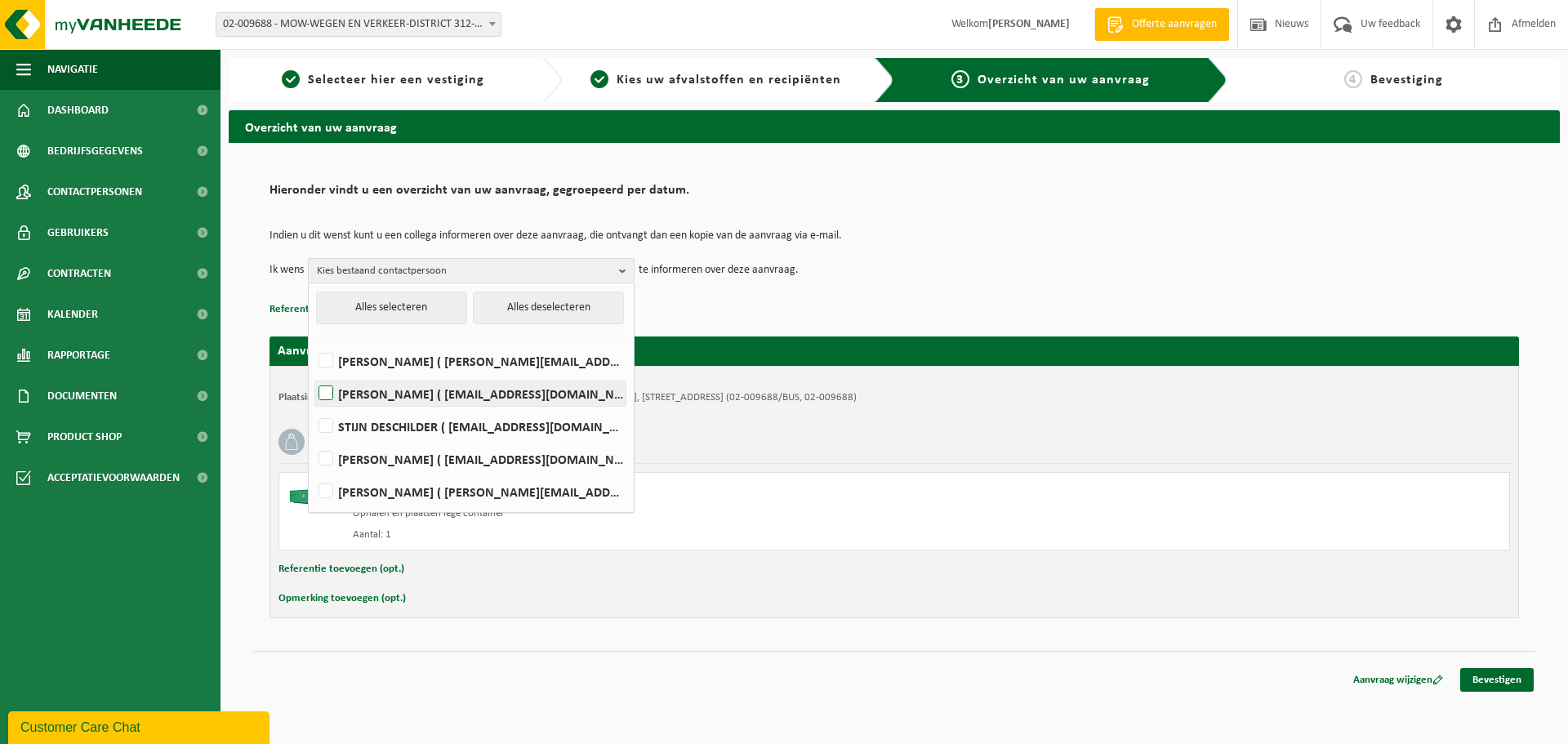
click at [329, 388] on label "[PERSON_NAME] ( [EMAIL_ADDRESS][DOMAIN_NAME] )" at bounding box center [470, 393] width 311 height 24
click at [313, 373] on input "[PERSON_NAME] ( [EMAIL_ADDRESS][DOMAIN_NAME] )" at bounding box center [312, 372] width 1 height 1
checkbox input "true"
click at [1047, 555] on div "Plaatsingsadres: MOW-WEGEN EN VERKEER-DISTRICT 312-[GEOGRAPHIC_DATA], [STREET_A…" at bounding box center [895, 492] width 1250 height 252
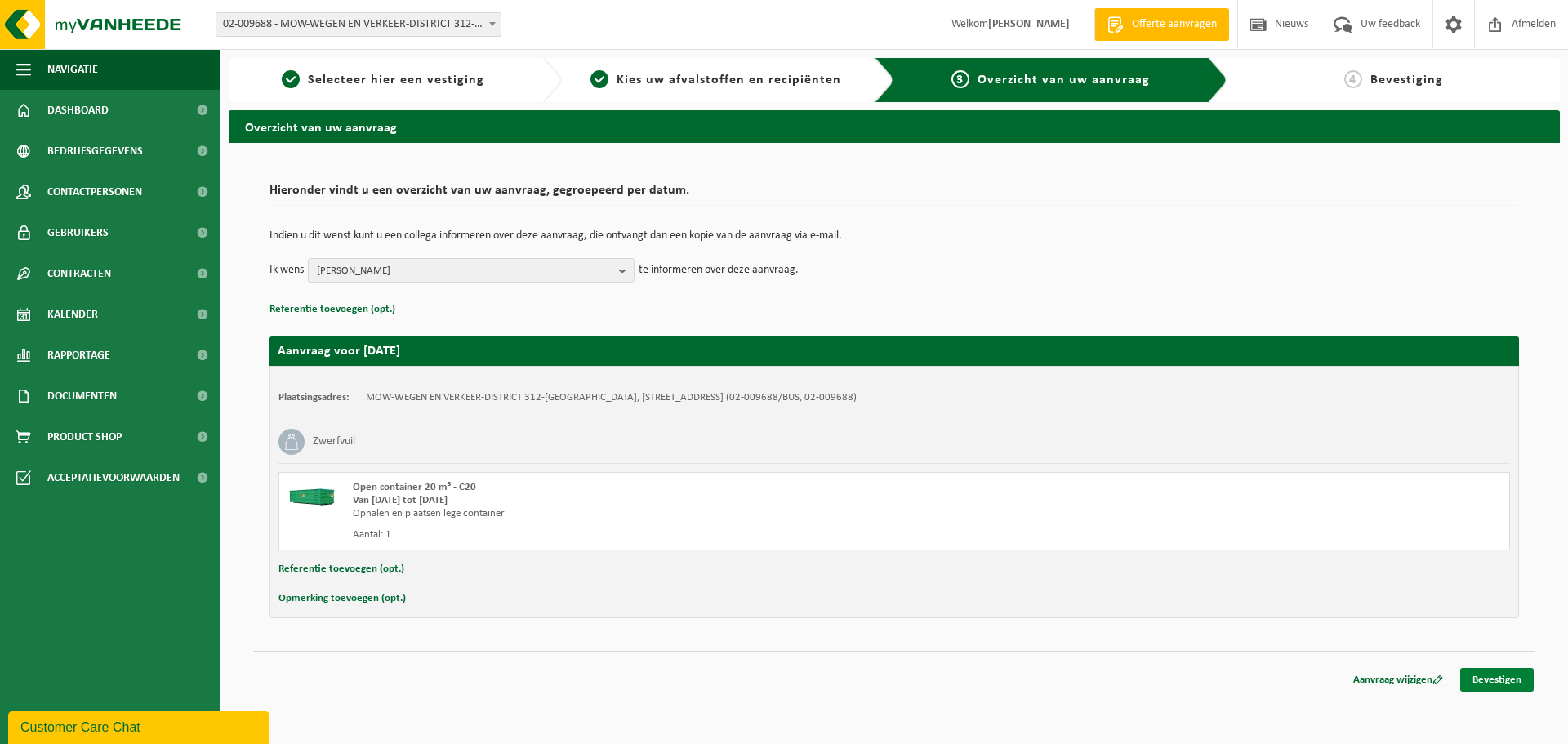
click at [1517, 682] on link "Bevestigen" at bounding box center [1497, 680] width 74 height 23
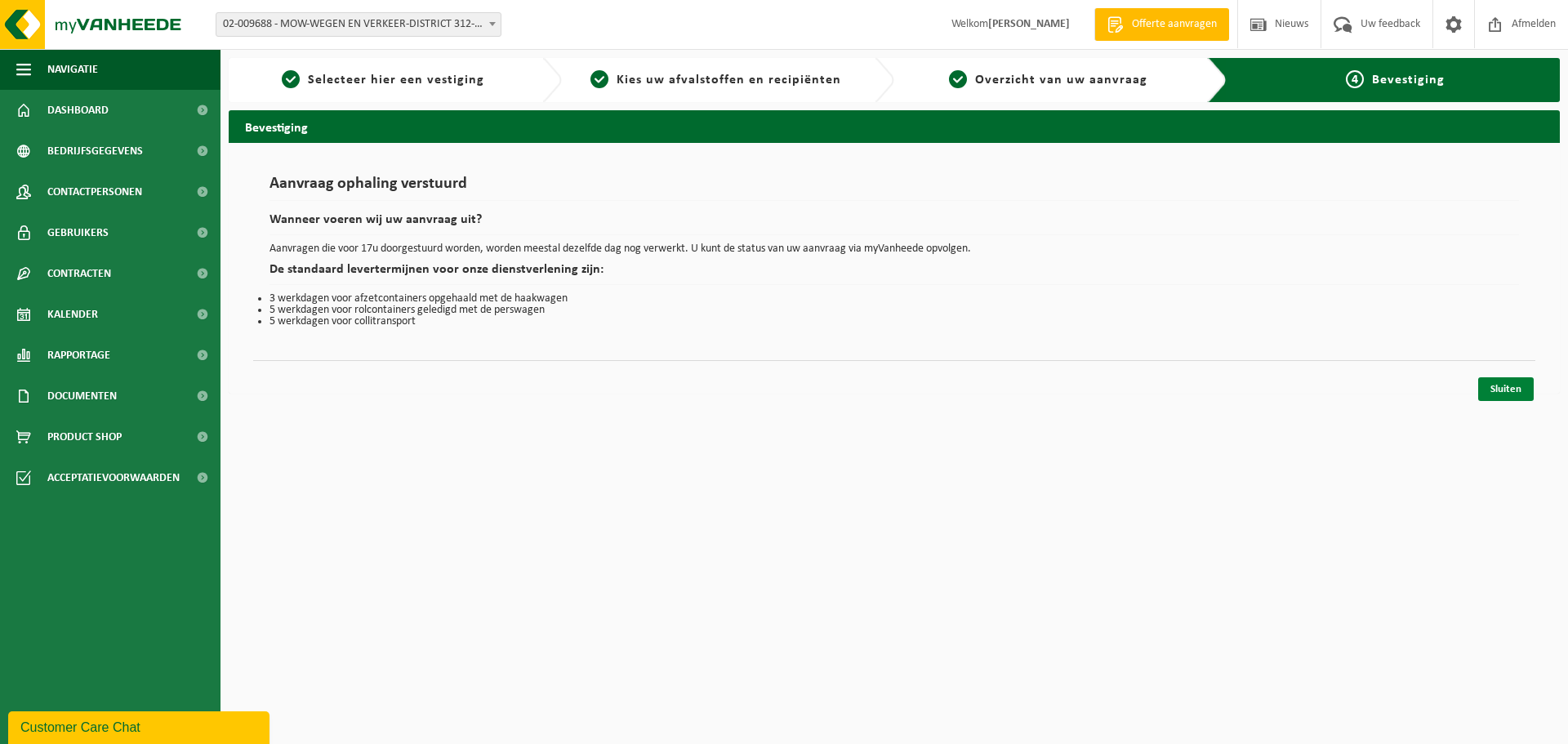
click at [1504, 387] on link "Sluiten" at bounding box center [1506, 389] width 55 height 23
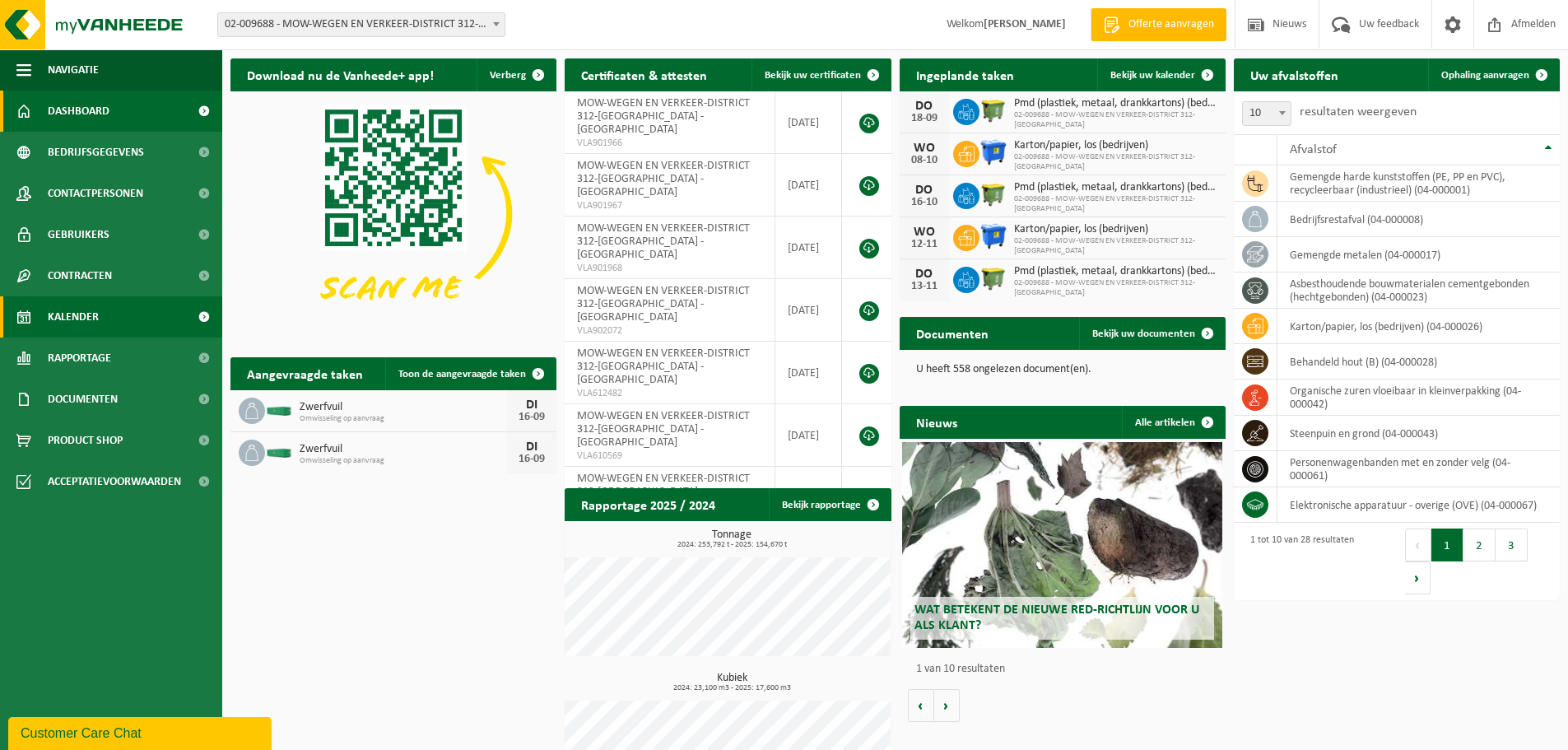
click at [78, 315] on span "Kalender" at bounding box center [73, 316] width 51 height 41
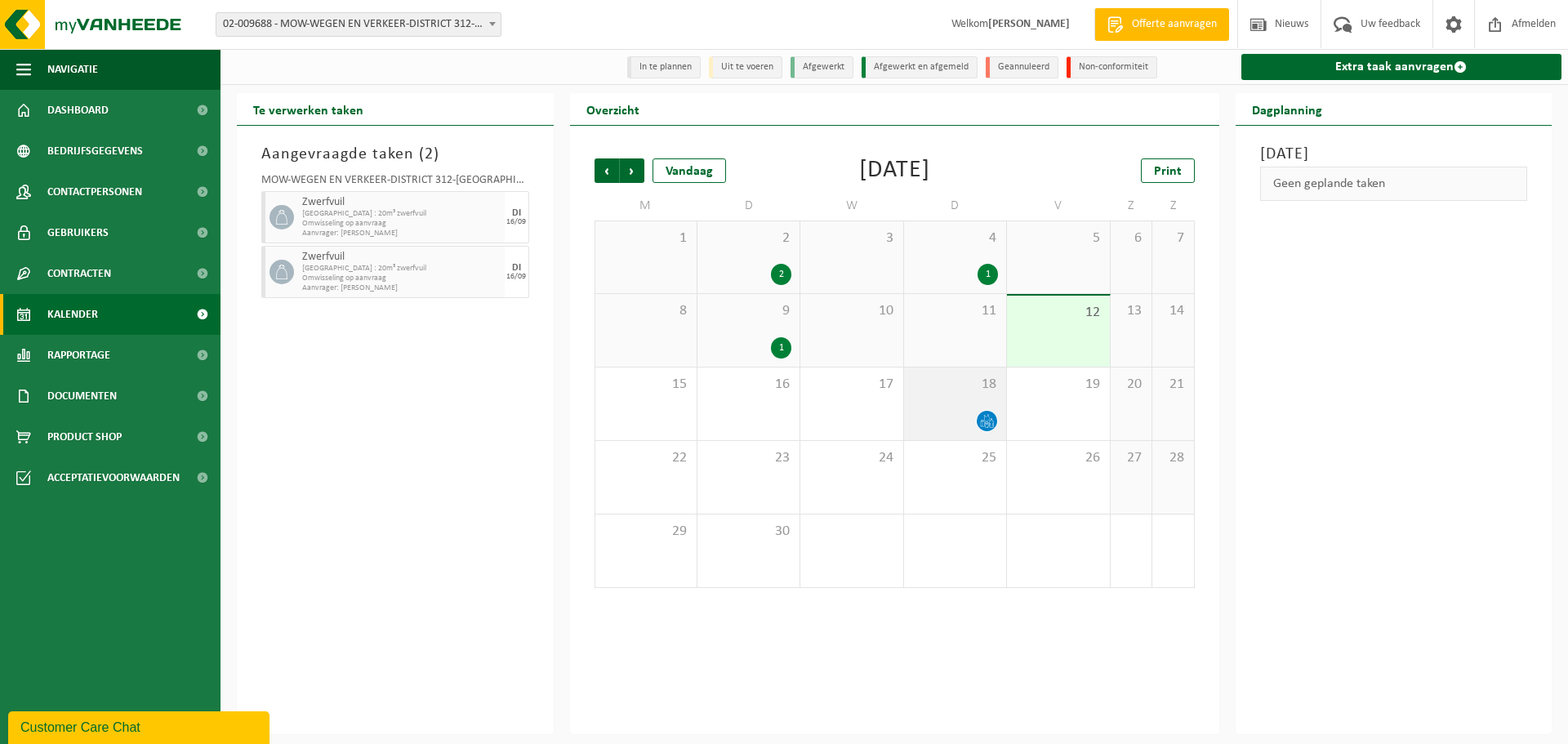
click at [935, 407] on div "18" at bounding box center [955, 403] width 102 height 73
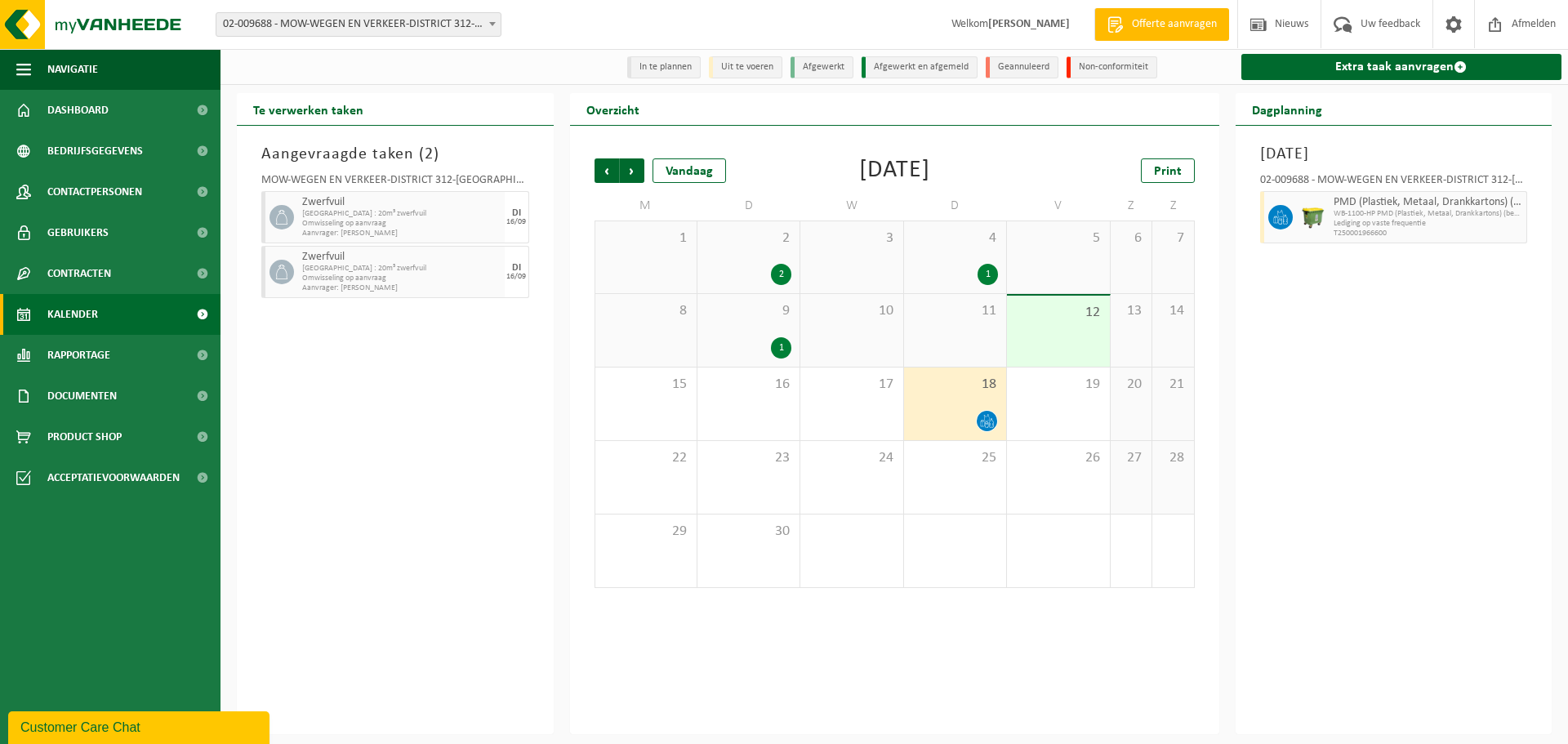
click at [965, 274] on div "1" at bounding box center [955, 274] width 86 height 21
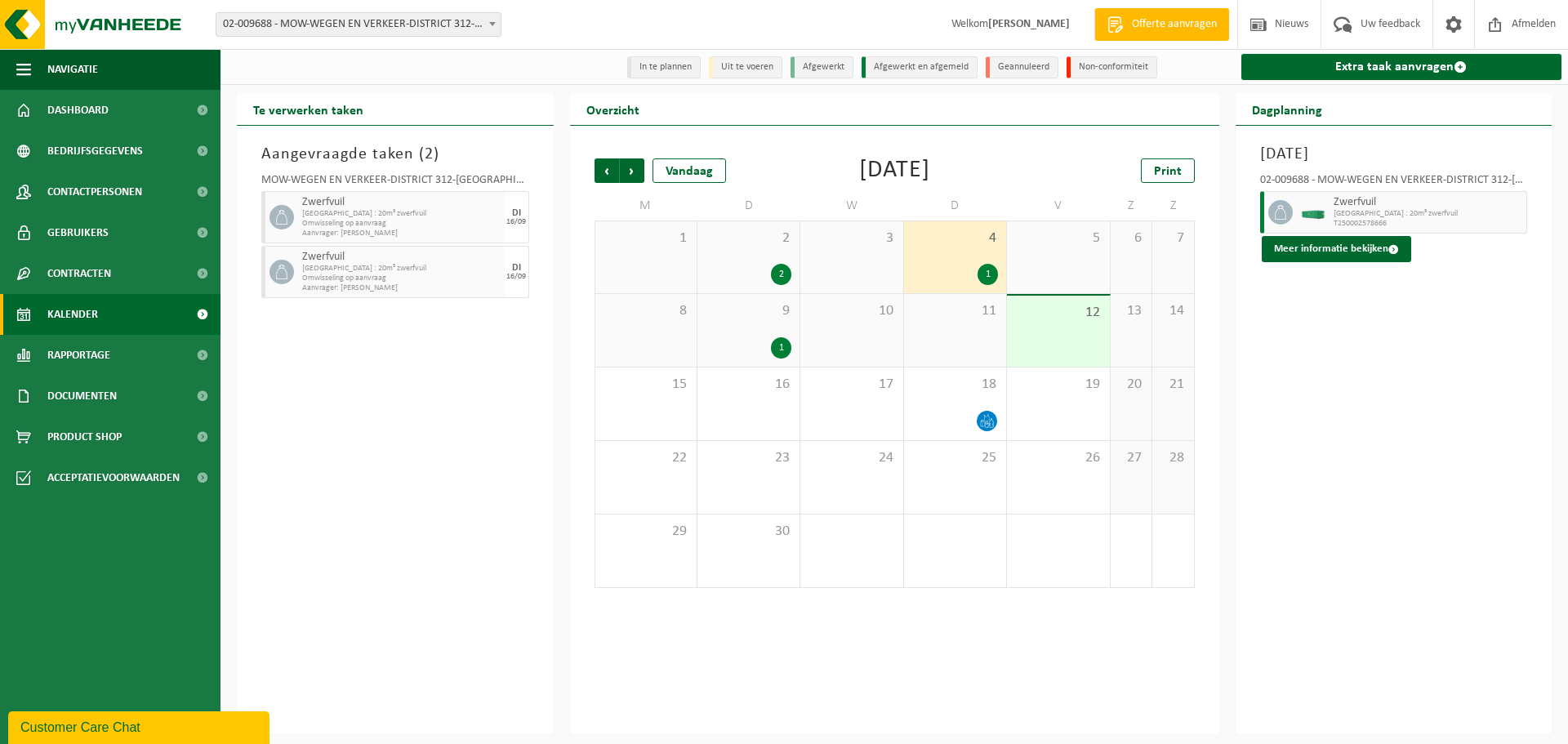
click at [747, 336] on div "9 1" at bounding box center [748, 330] width 102 height 73
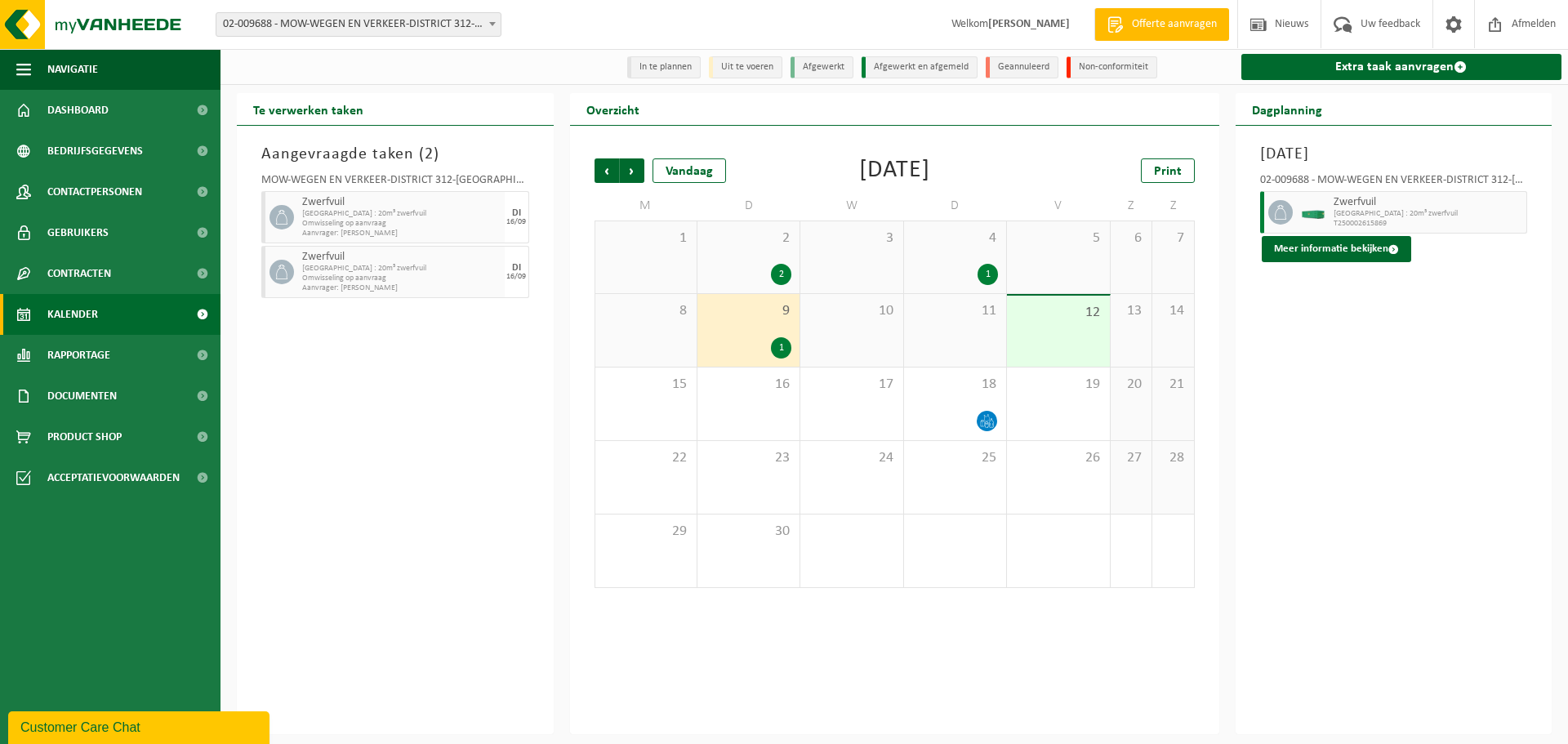
click at [738, 261] on div "2 2" at bounding box center [748, 257] width 102 height 72
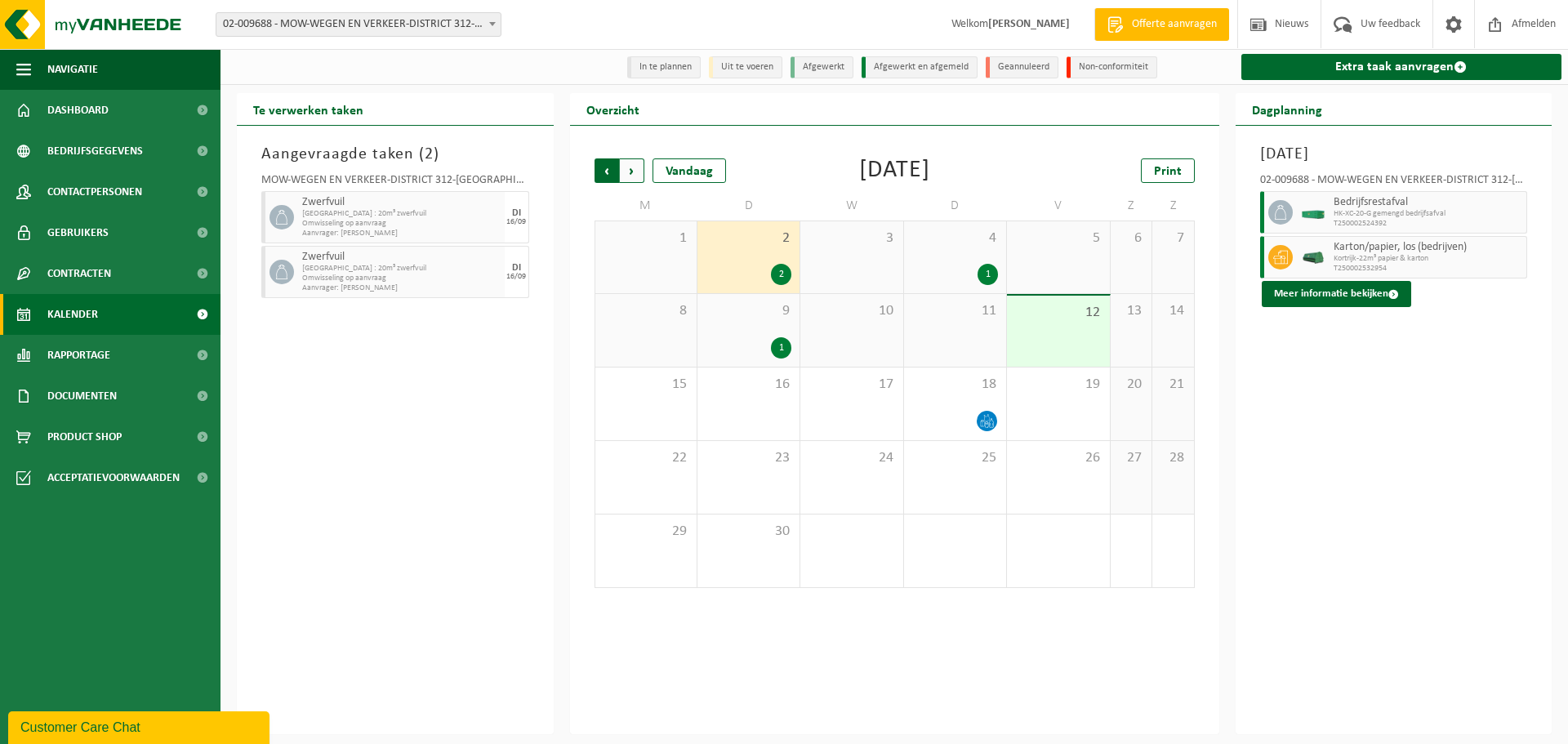
click at [636, 170] on span "Volgende" at bounding box center [632, 170] width 24 height 24
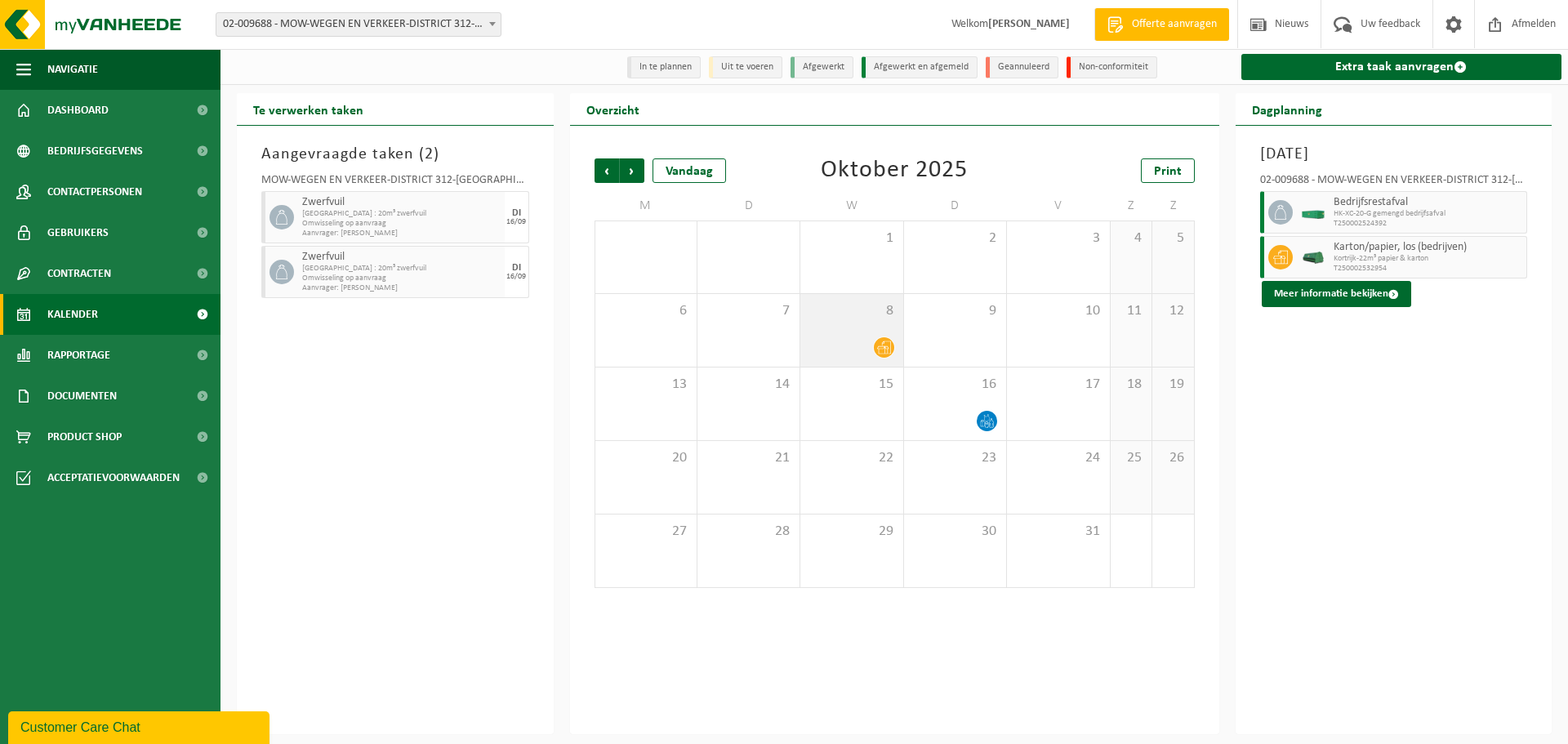
click at [838, 337] on div at bounding box center [851, 347] width 86 height 22
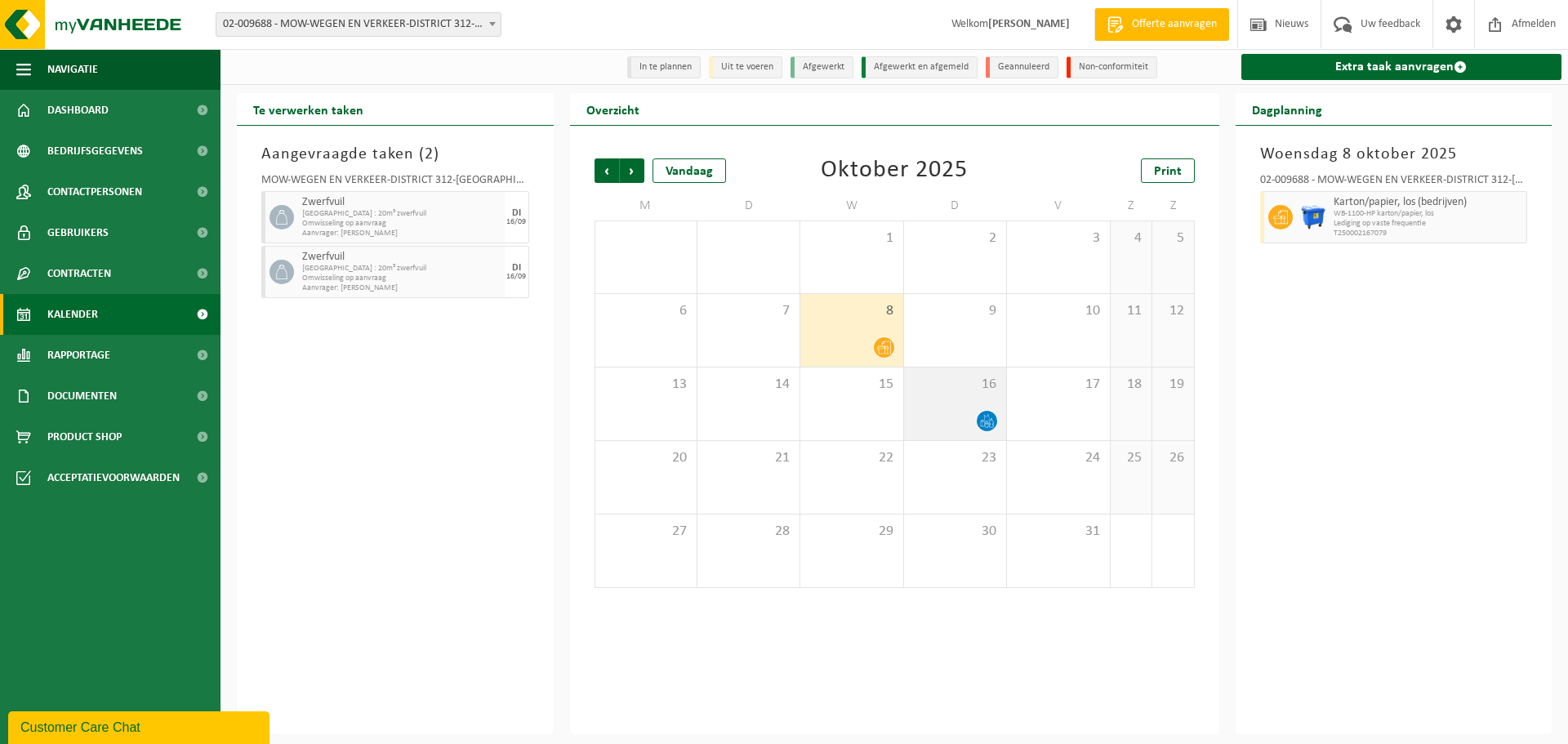
click at [959, 428] on div at bounding box center [955, 421] width 86 height 22
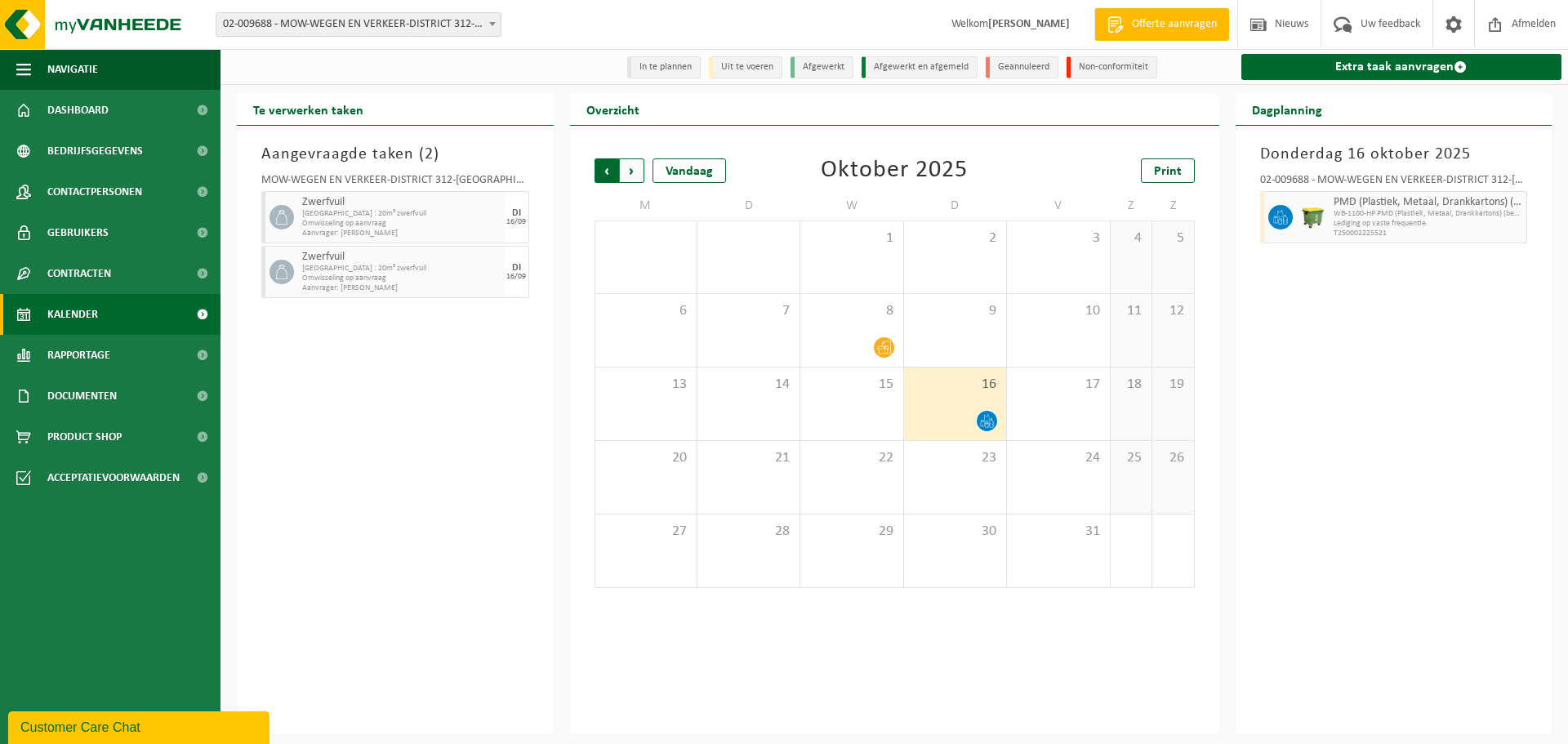
click at [637, 169] on span "Volgende" at bounding box center [632, 170] width 24 height 24
click at [636, 169] on span "Volgende" at bounding box center [632, 170] width 24 height 24
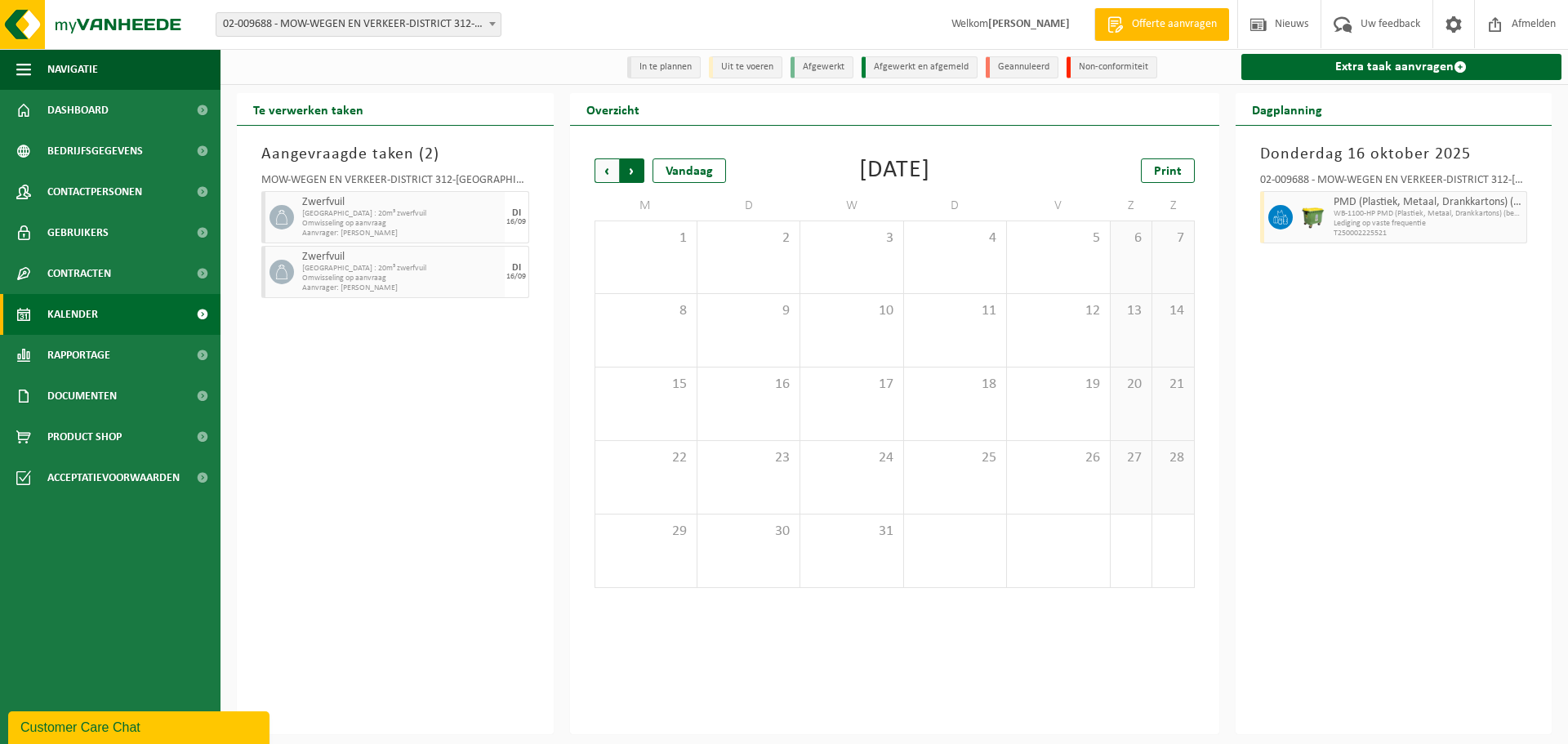
click at [602, 173] on span "Vorige" at bounding box center [606, 170] width 24 height 24
